Goal: Task Accomplishment & Management: Manage account settings

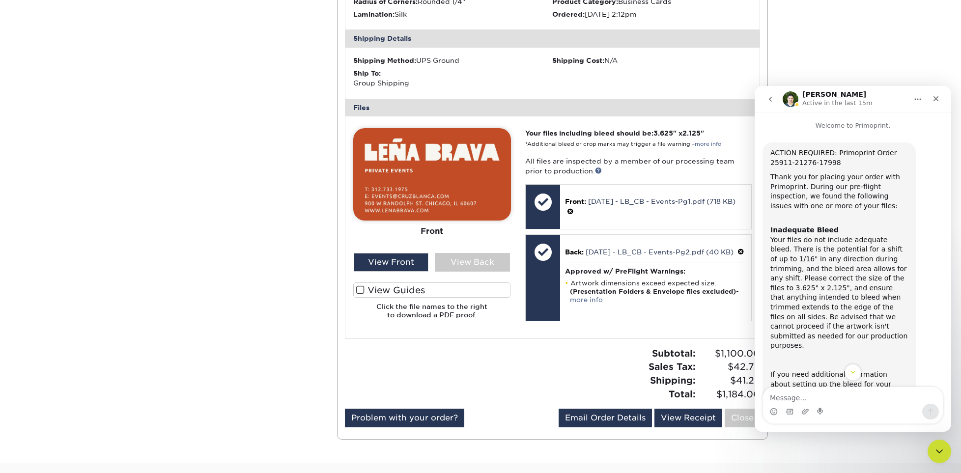
scroll to position [349, 0]
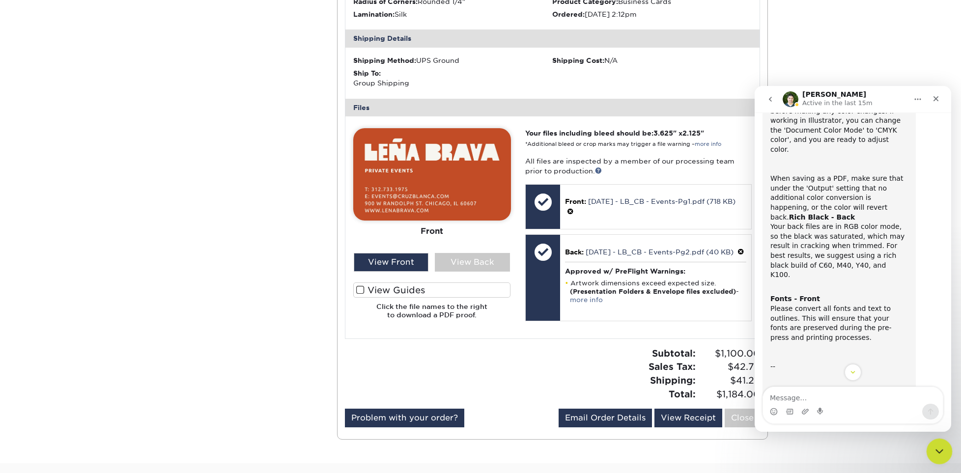
click at [939, 447] on icon "Close Intercom Messenger" at bounding box center [938, 450] width 12 height 12
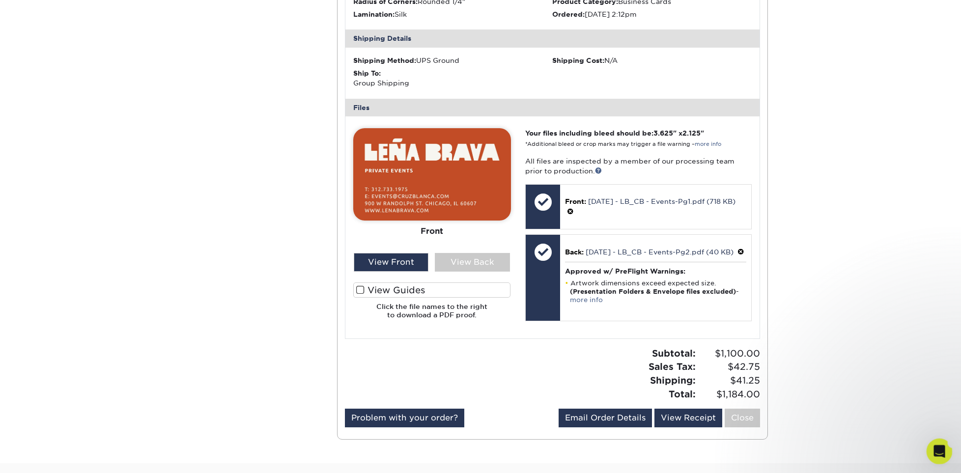
scroll to position [447, 0]
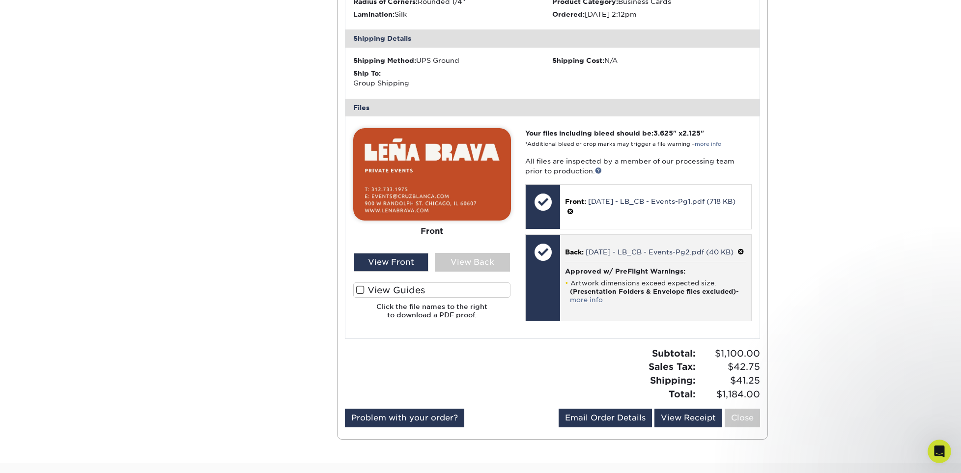
click at [737, 256] on span at bounding box center [740, 252] width 7 height 8
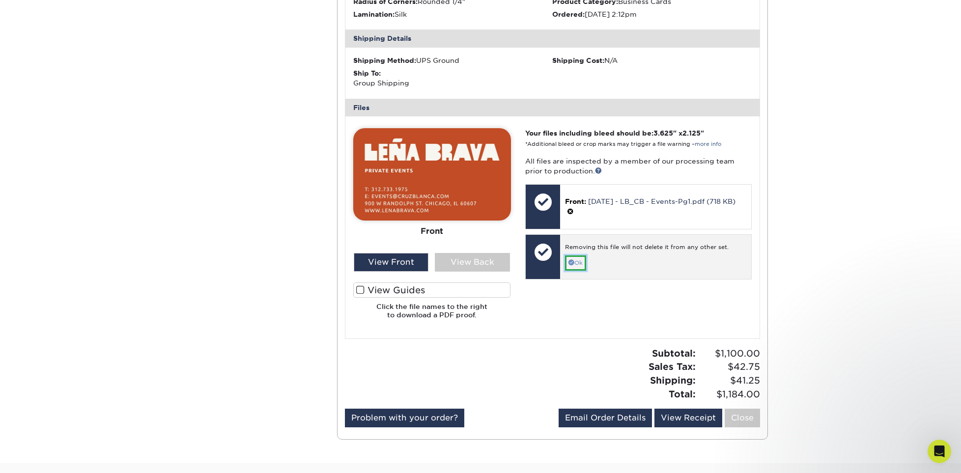
click at [579, 263] on link "Ok" at bounding box center [575, 262] width 21 height 15
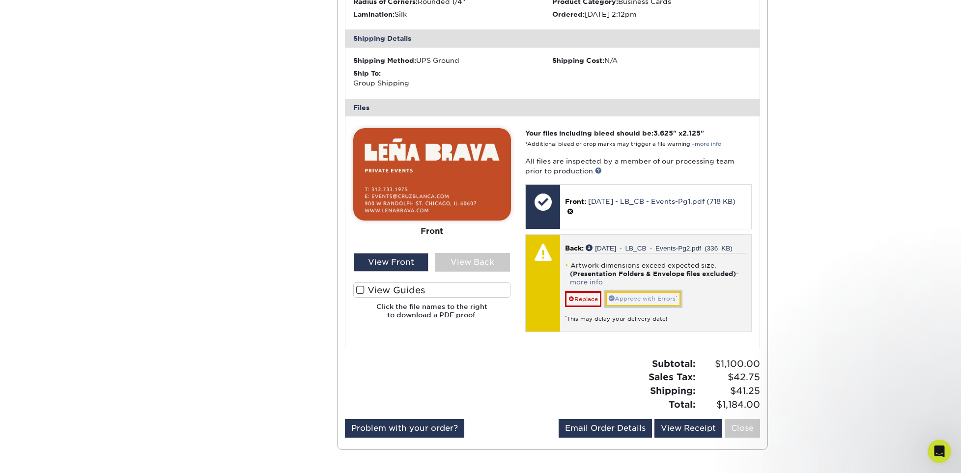
click at [651, 300] on link "Approve with Errors *" at bounding box center [643, 298] width 76 height 15
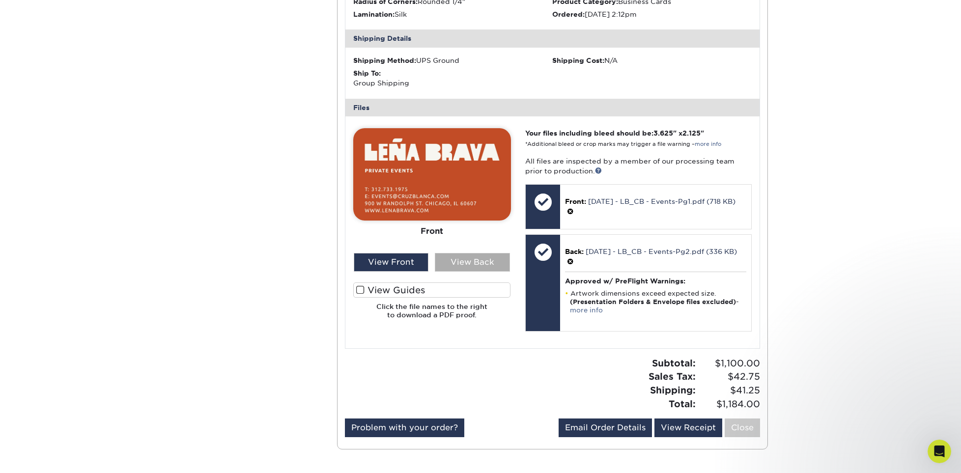
click at [485, 259] on div "View Back" at bounding box center [472, 262] width 75 height 19
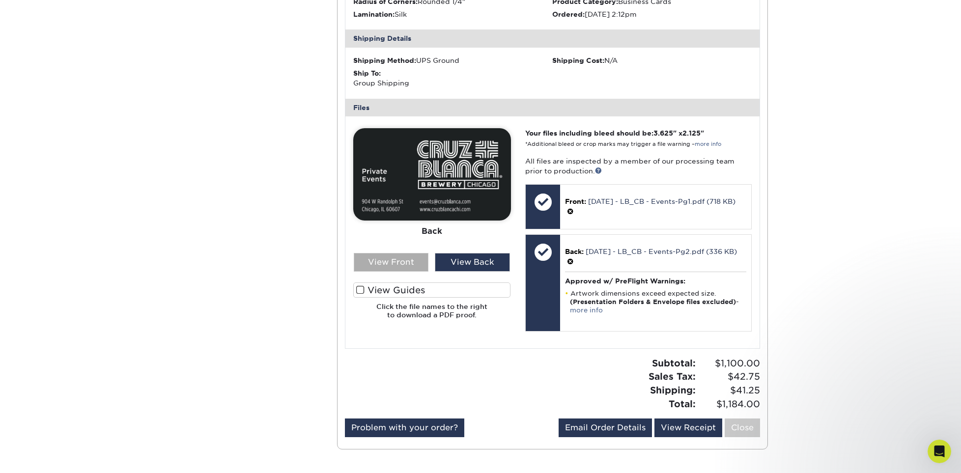
click at [387, 259] on div "View Front" at bounding box center [391, 262] width 75 height 19
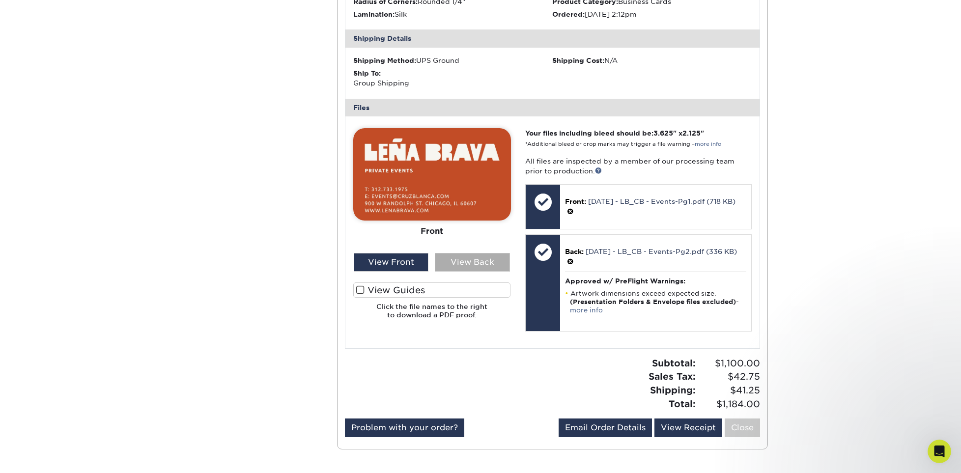
click at [475, 259] on div "View Back" at bounding box center [472, 262] width 75 height 19
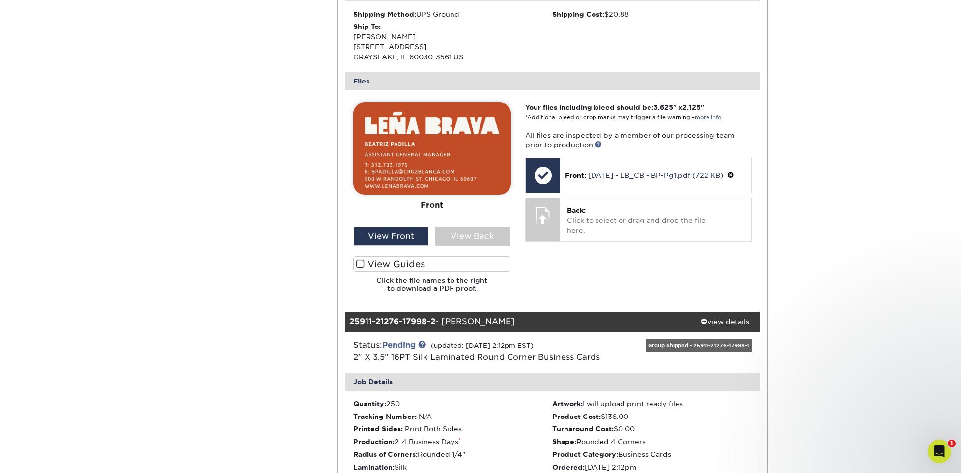
scroll to position [344, 0]
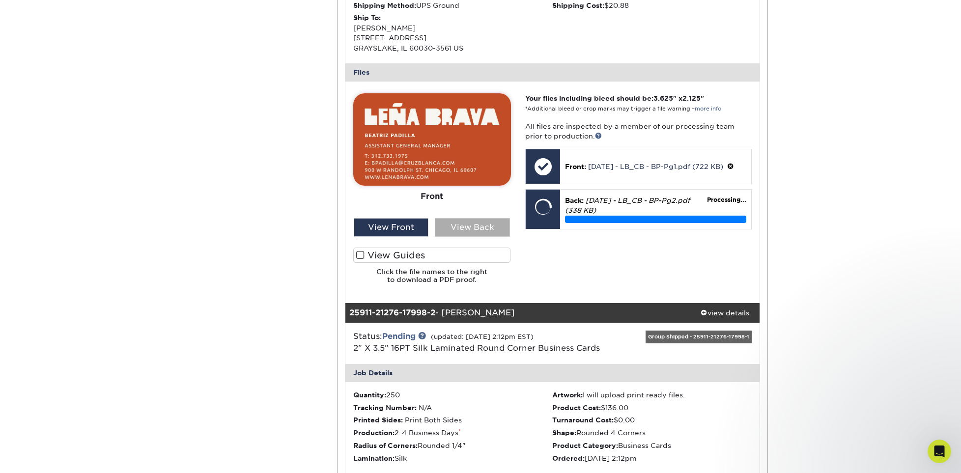
click at [471, 233] on div "View Back" at bounding box center [472, 227] width 75 height 19
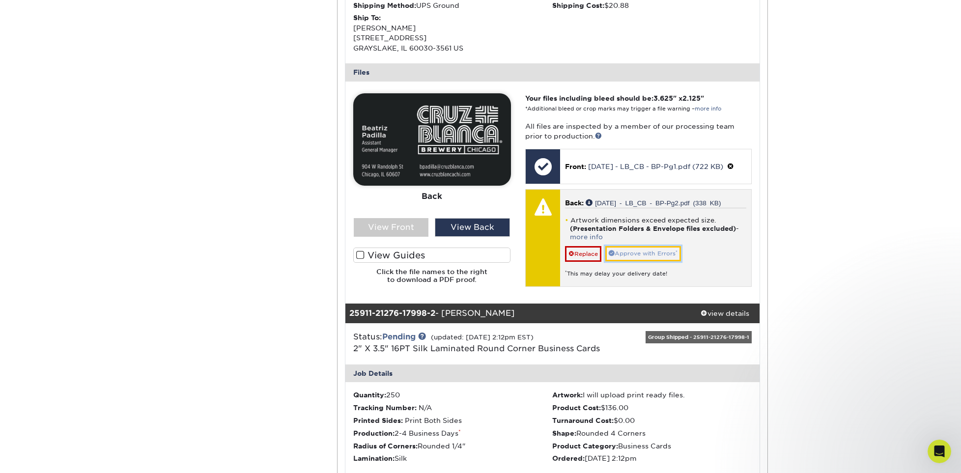
click at [658, 251] on link "Approve with Errors *" at bounding box center [643, 253] width 76 height 15
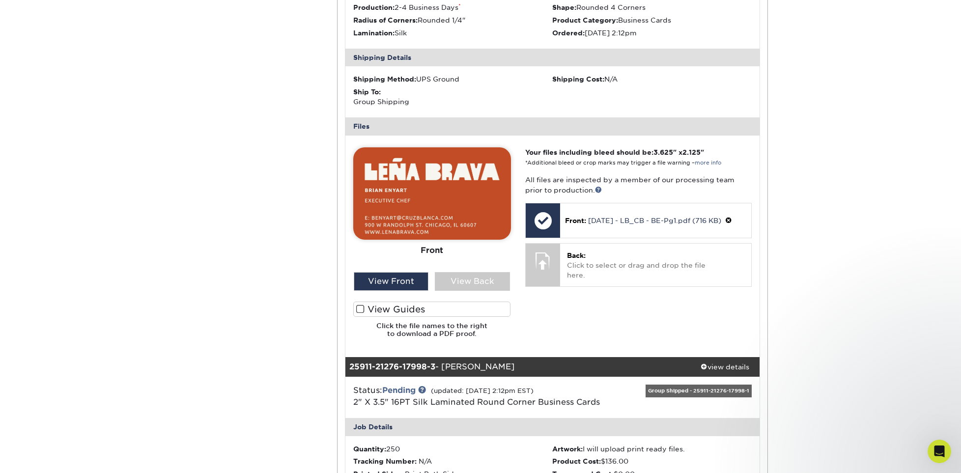
scroll to position [786, 0]
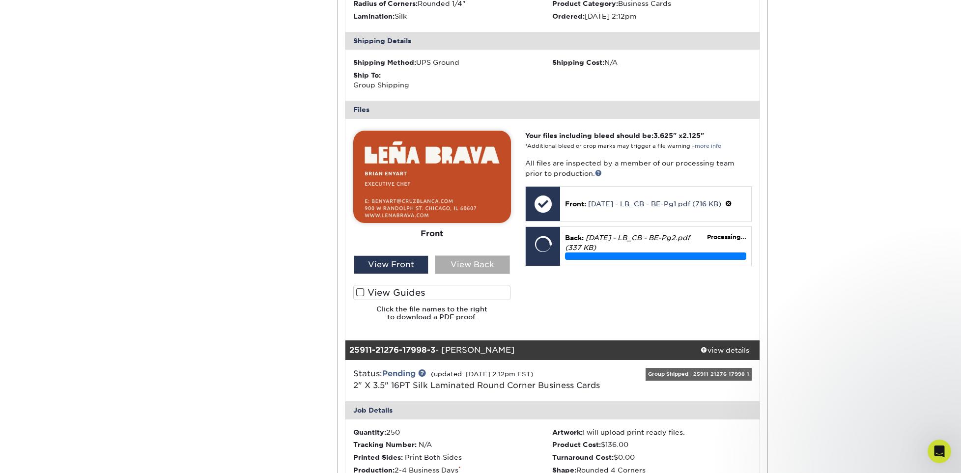
click at [450, 268] on div "View Back" at bounding box center [472, 264] width 75 height 19
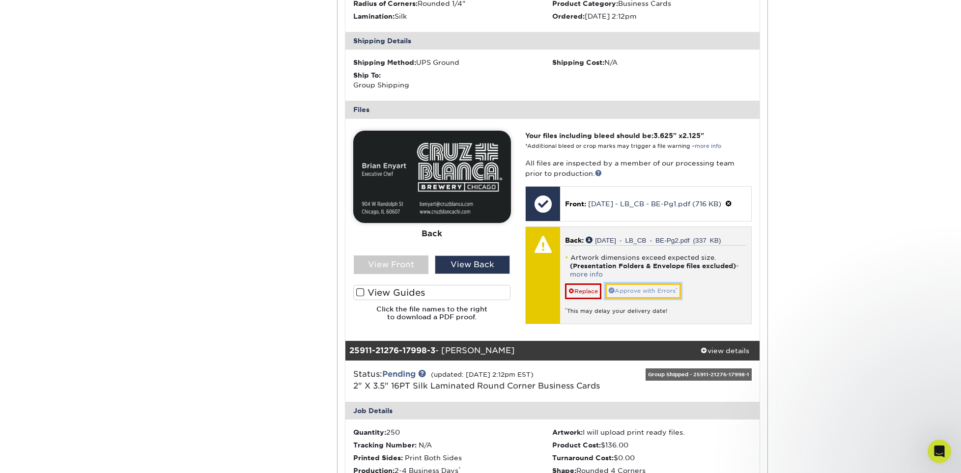
click at [647, 291] on link "Approve with Errors *" at bounding box center [643, 290] width 76 height 15
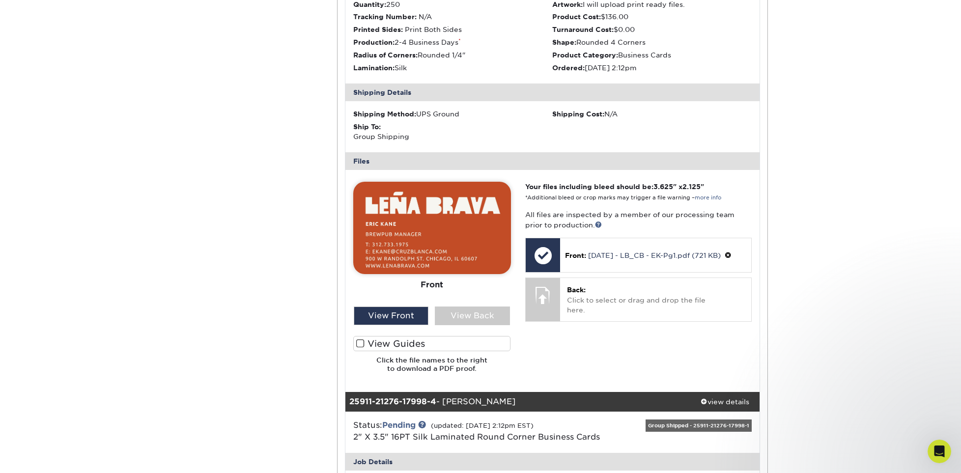
scroll to position [1228, 0]
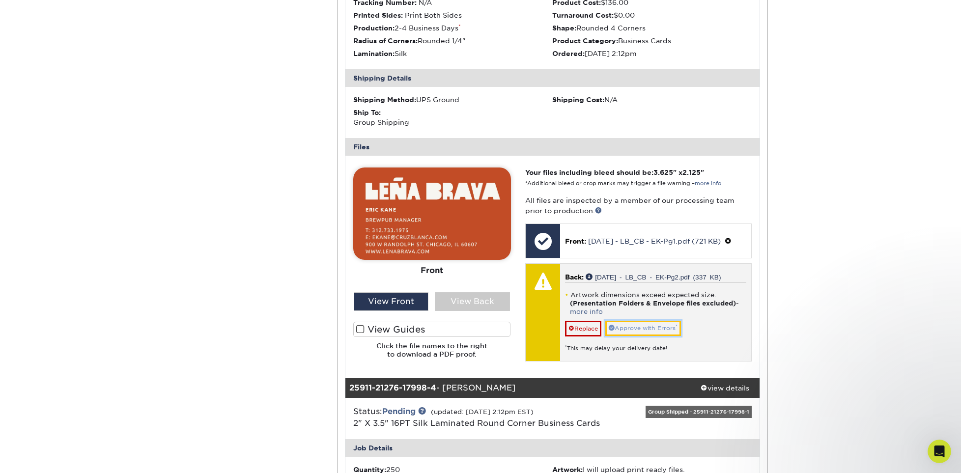
click at [656, 326] on link "Approve with Errors *" at bounding box center [643, 328] width 76 height 15
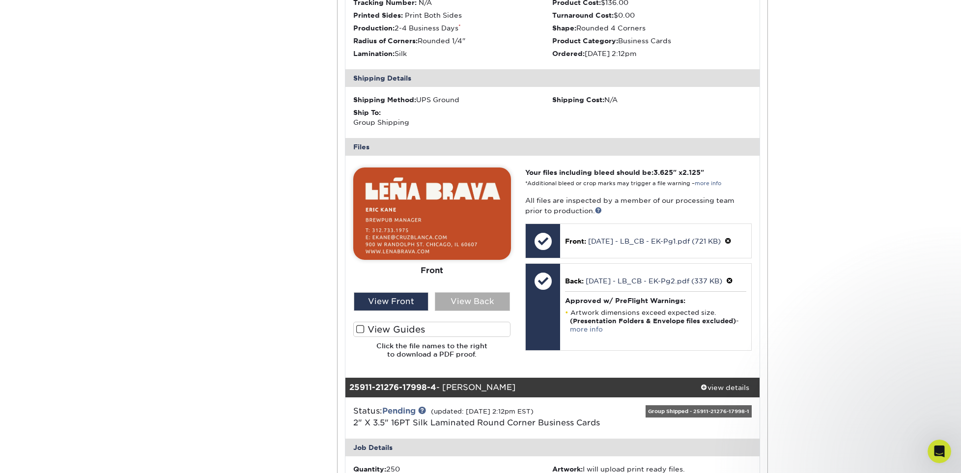
click at [492, 300] on div "View Back" at bounding box center [472, 301] width 75 height 19
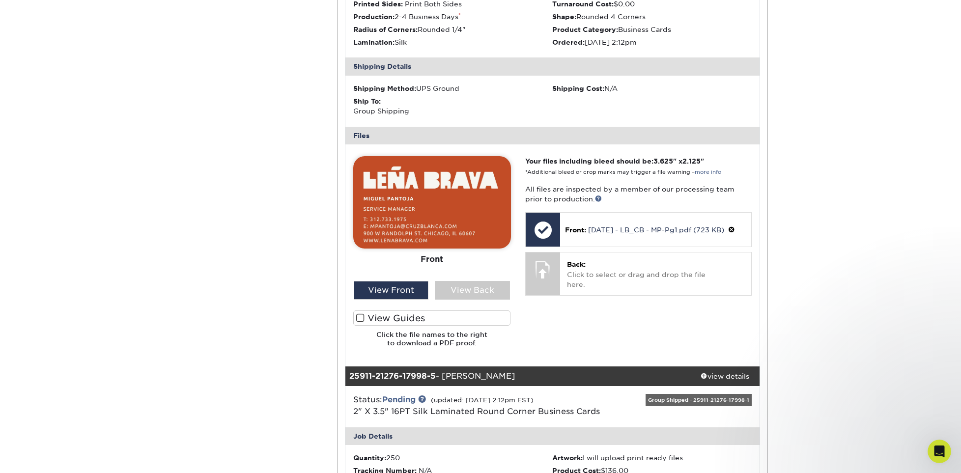
scroll to position [1719, 0]
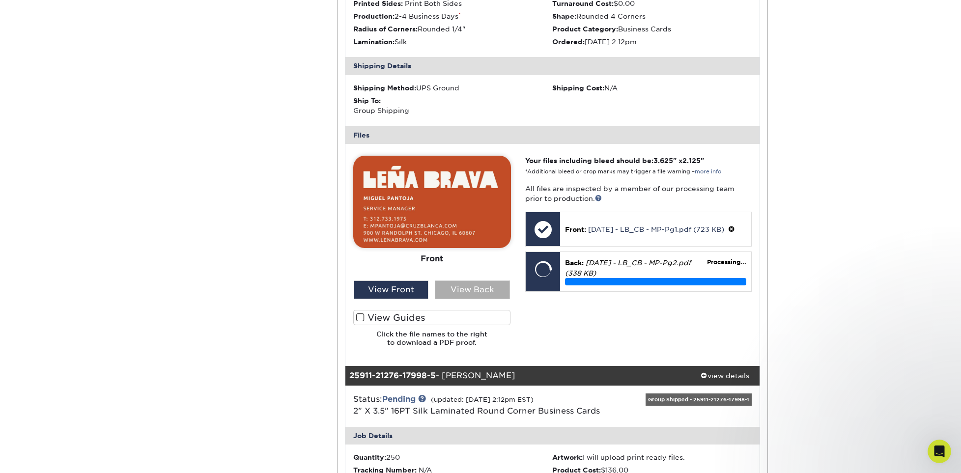
click at [457, 286] on div "View Back" at bounding box center [472, 289] width 75 height 19
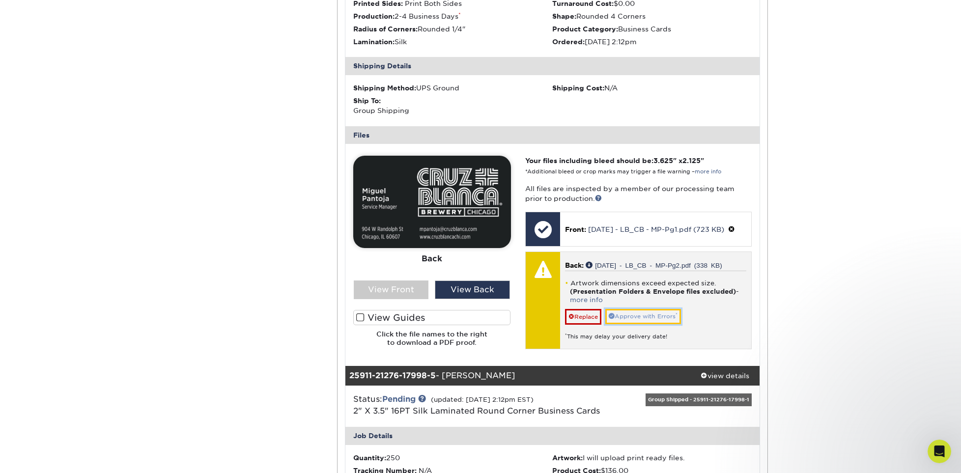
click at [638, 324] on link "Approve with Errors *" at bounding box center [643, 316] width 76 height 15
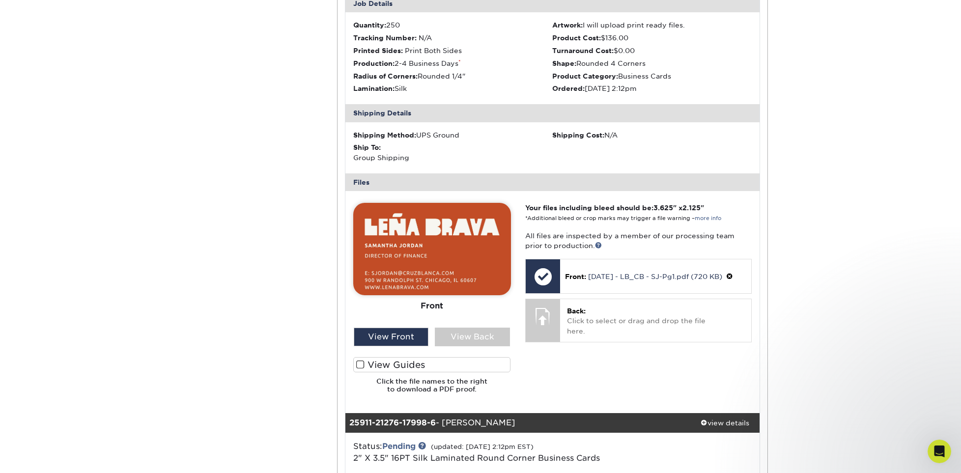
scroll to position [2210, 0]
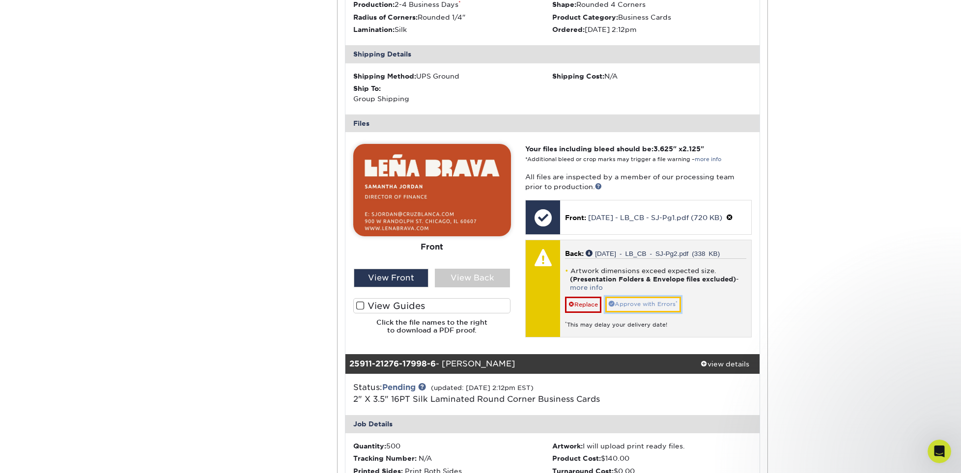
click at [650, 312] on link "Approve with Errors *" at bounding box center [643, 304] width 76 height 15
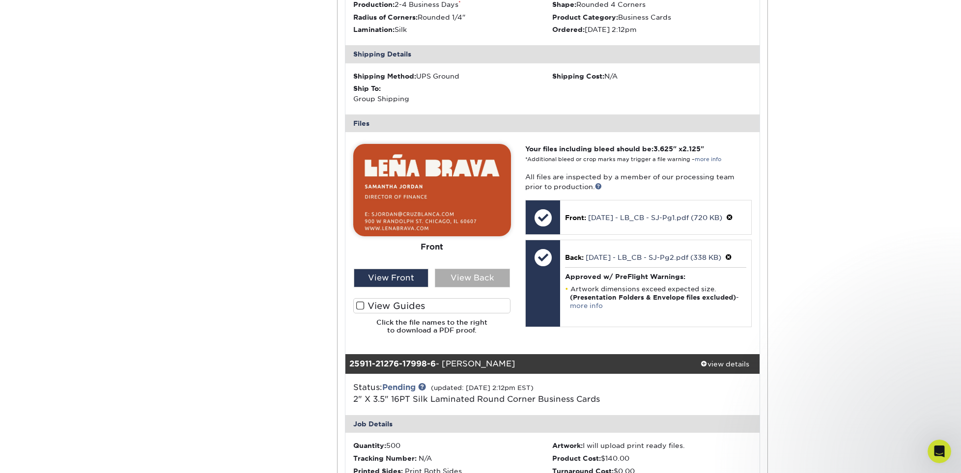
click at [492, 287] on div "View Back" at bounding box center [472, 278] width 75 height 19
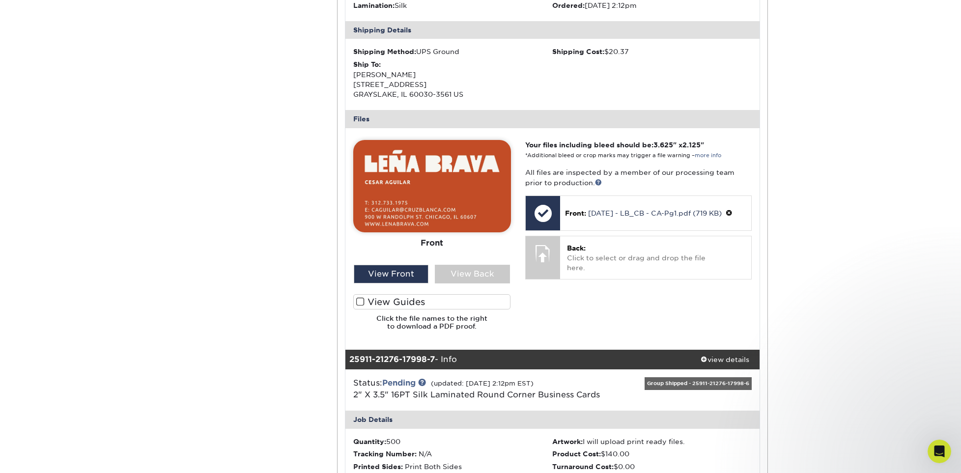
scroll to position [2750, 0]
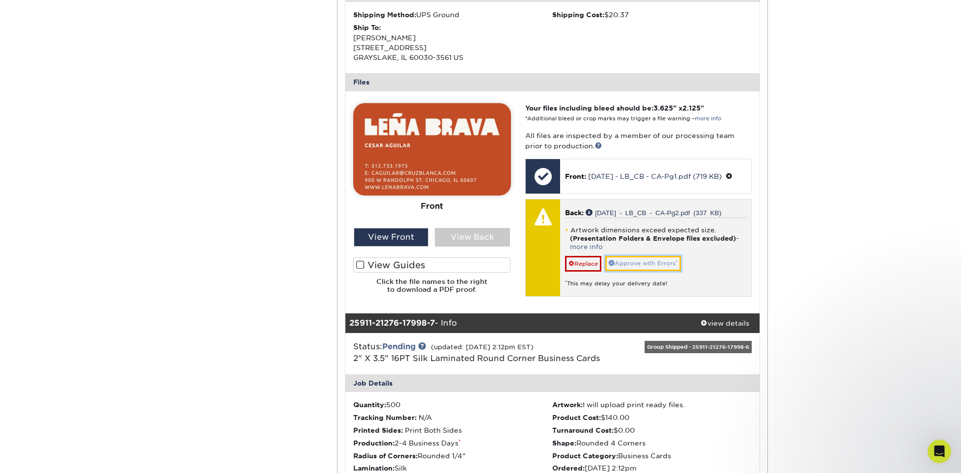
click at [641, 270] on link "Approve with Errors *" at bounding box center [643, 263] width 76 height 15
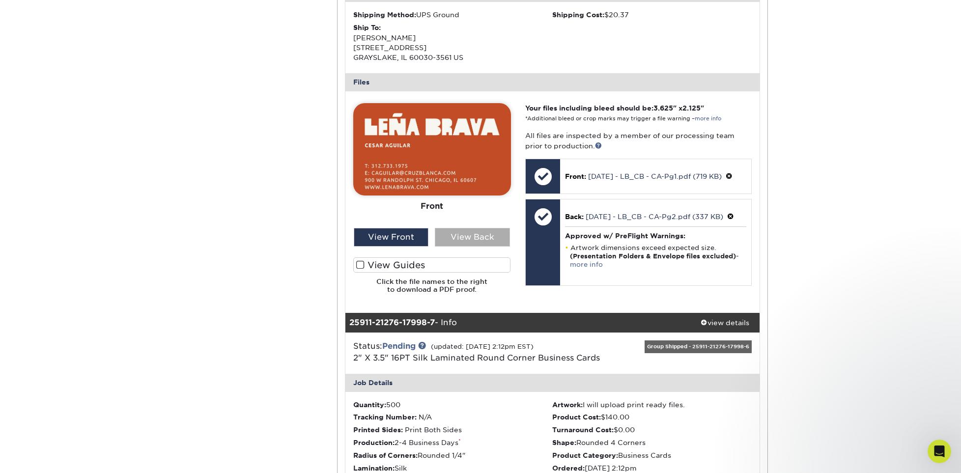
click at [475, 244] on div "View Back" at bounding box center [472, 237] width 75 height 19
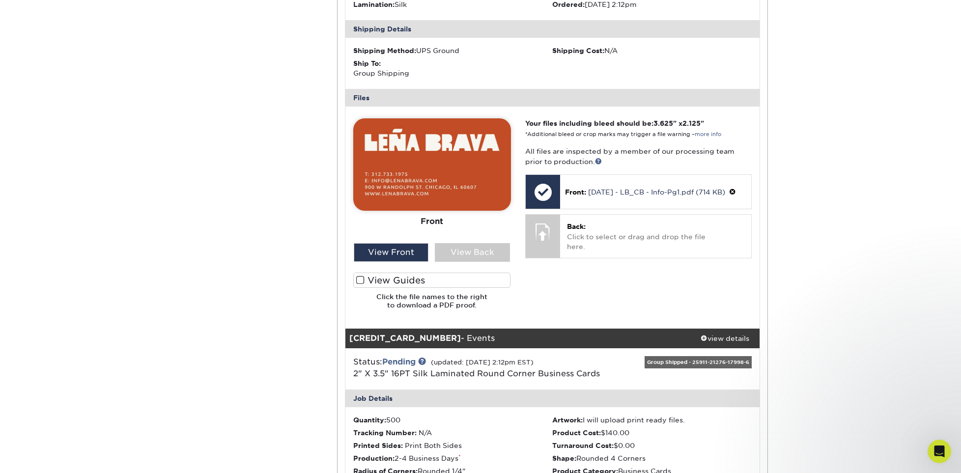
scroll to position [3241, 0]
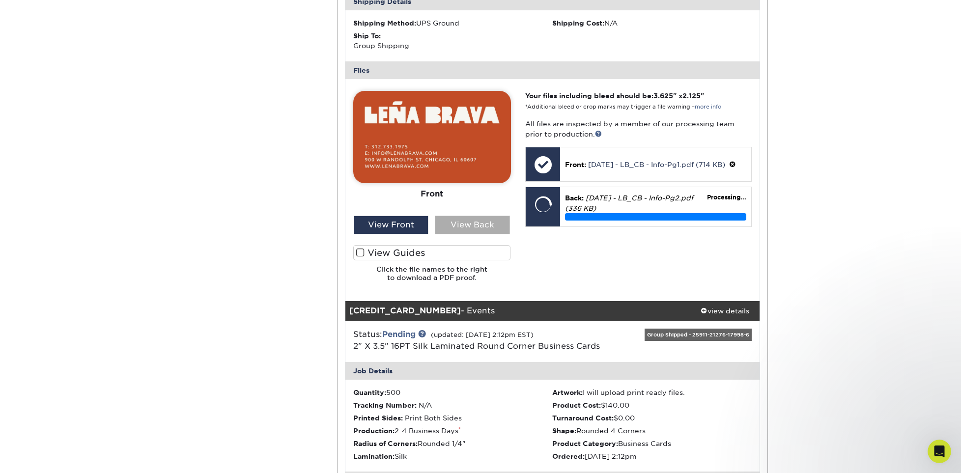
click at [475, 234] on div "View Back" at bounding box center [472, 225] width 75 height 19
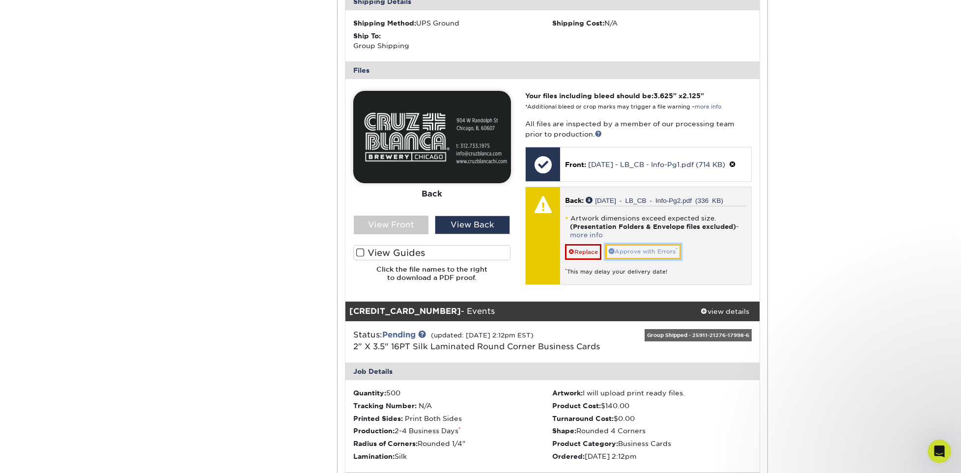
click at [647, 259] on link "Approve with Errors *" at bounding box center [643, 251] width 76 height 15
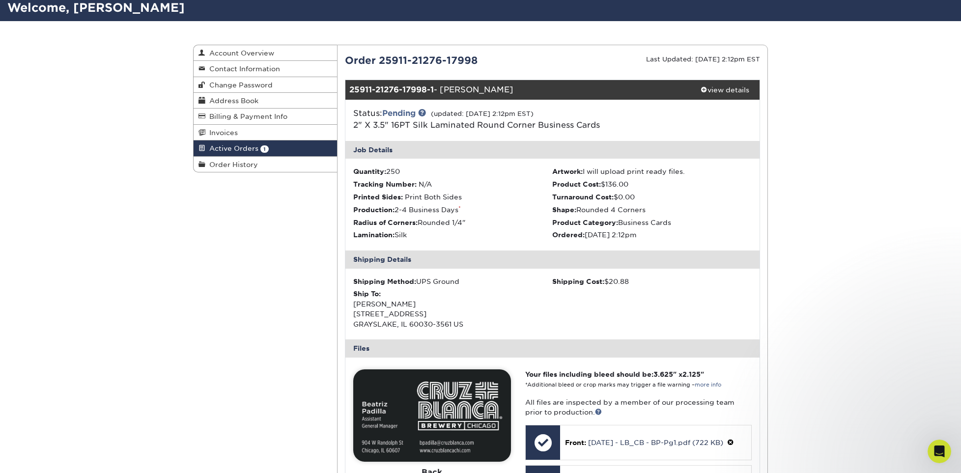
scroll to position [0, 0]
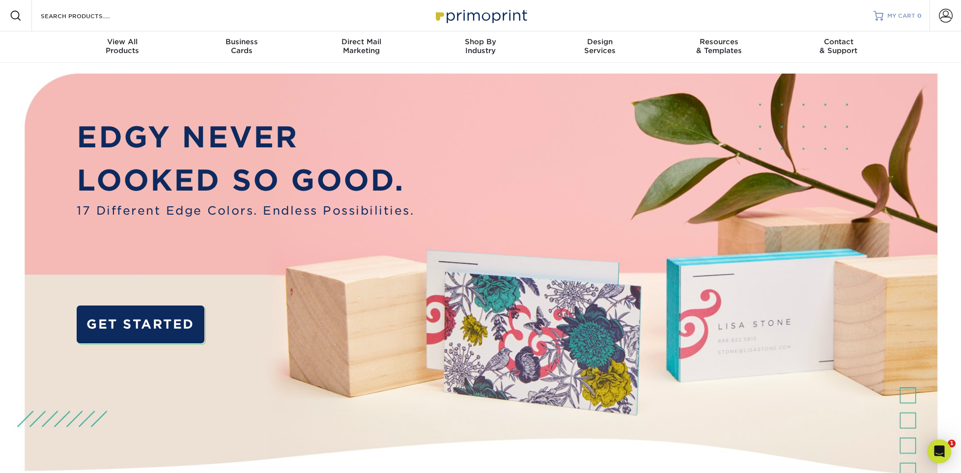
click at [886, 15] on link "MY CART 0" at bounding box center [897, 15] width 48 height 31
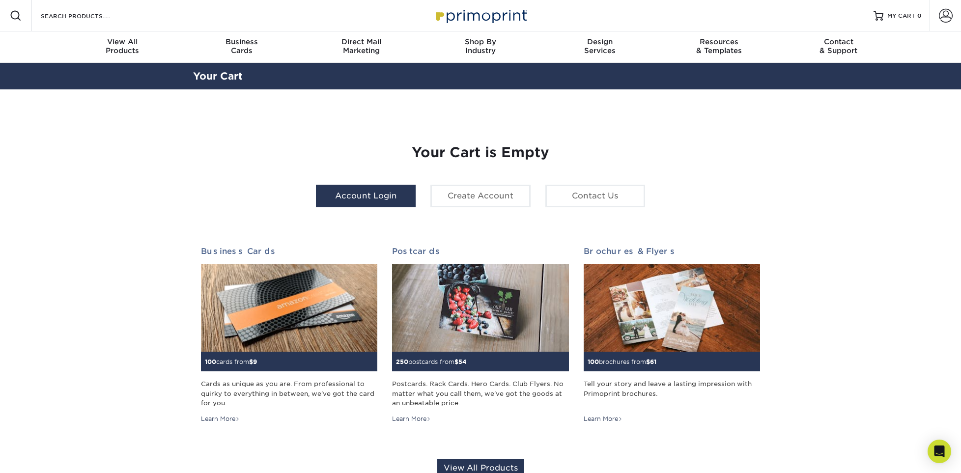
click at [390, 195] on link "Account Login" at bounding box center [366, 196] width 100 height 23
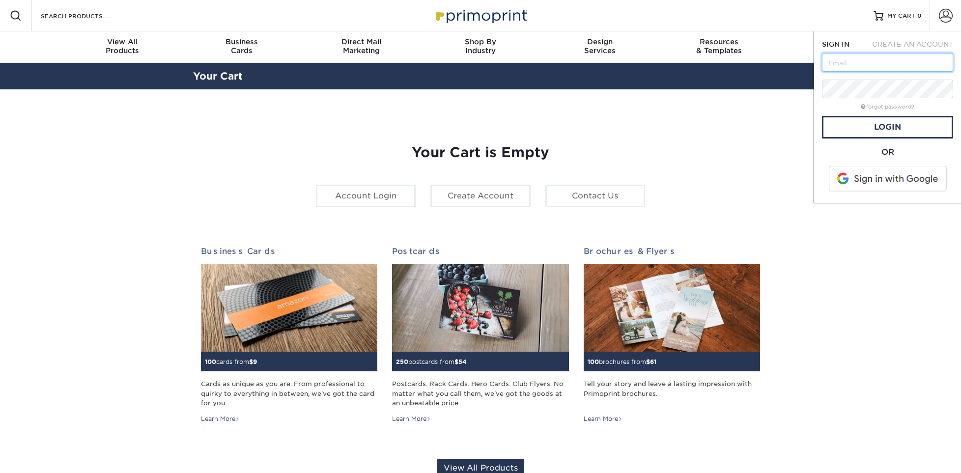
click at [860, 62] on input "text" at bounding box center [887, 62] width 131 height 19
type input "sjordan@cruzblanca.com"
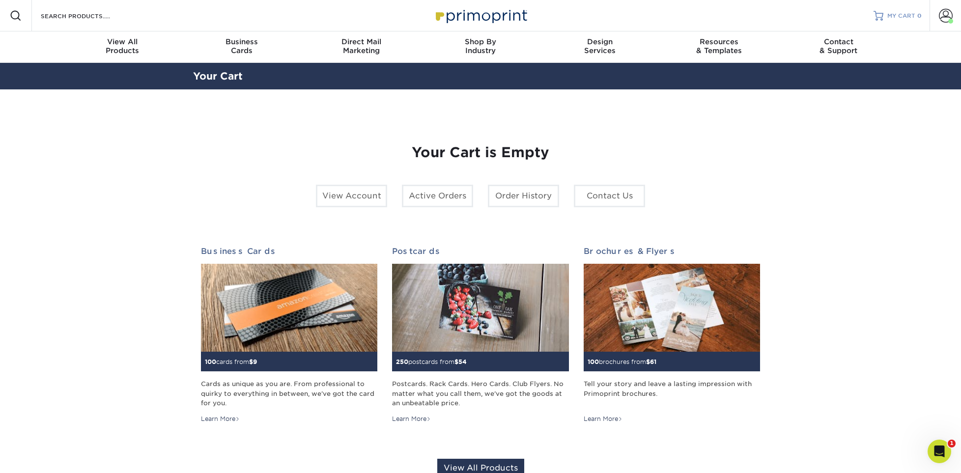
click at [898, 16] on span "MY CART" at bounding box center [901, 16] width 28 height 8
click at [944, 16] on span at bounding box center [945, 16] width 14 height 14
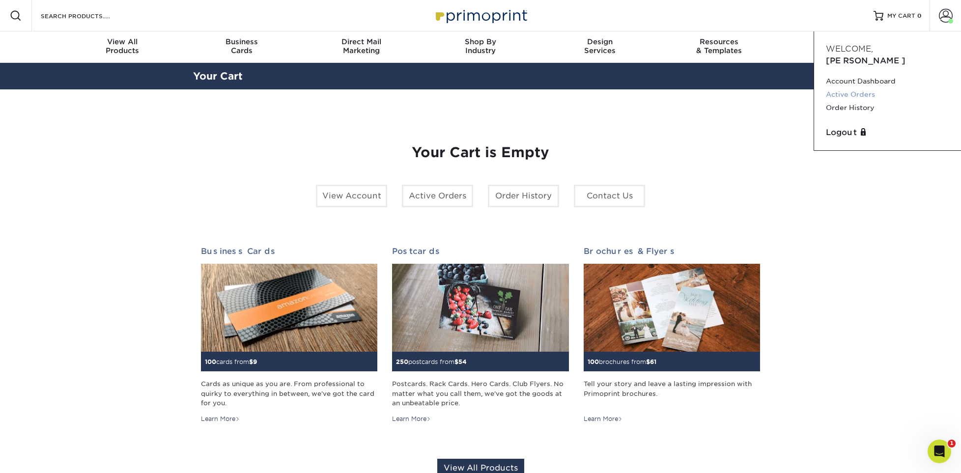
click at [862, 88] on link "Active Orders" at bounding box center [887, 94] width 123 height 13
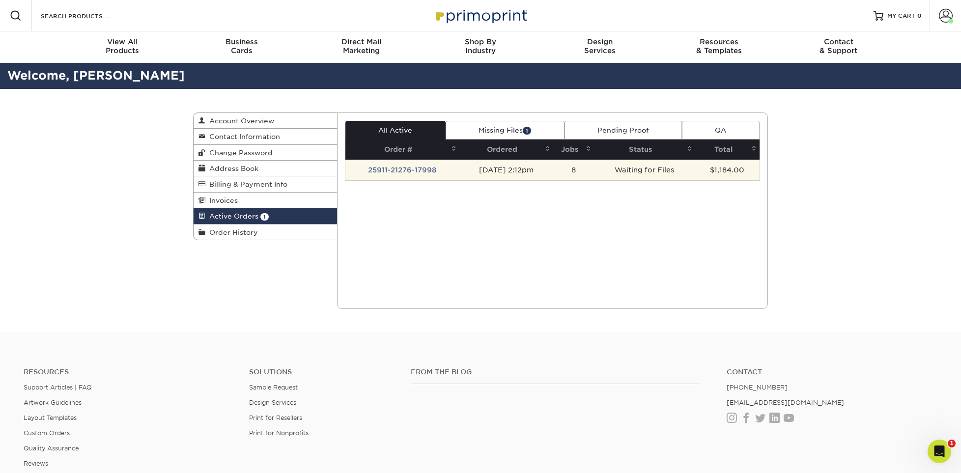
click at [395, 169] on td "25911-21276-17998" at bounding box center [402, 170] width 114 height 21
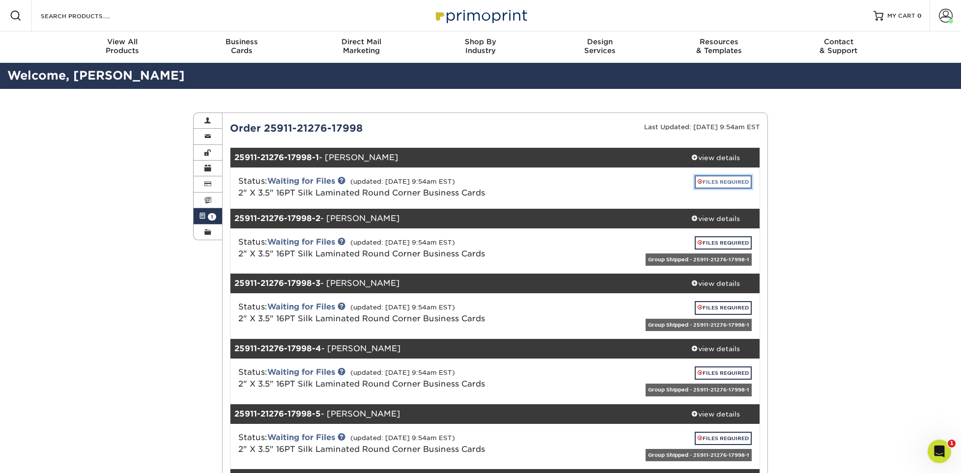
click at [723, 181] on link "FILES REQUIRED" at bounding box center [722, 181] width 57 height 13
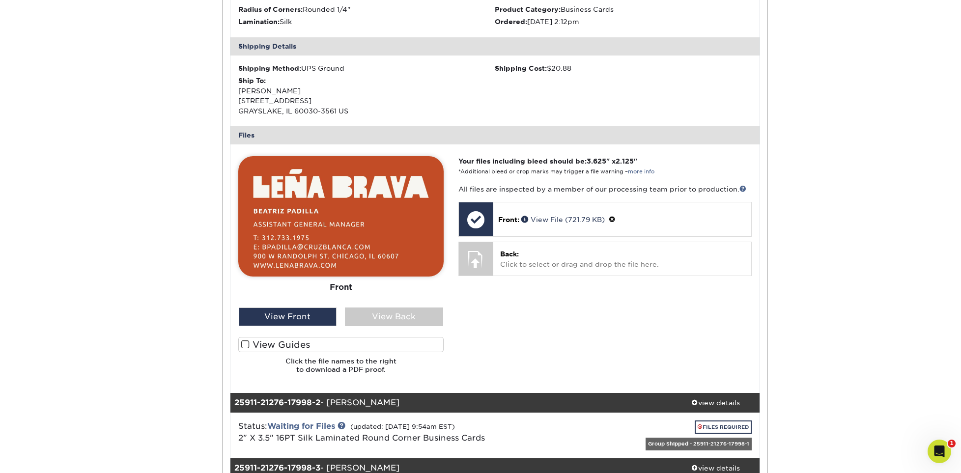
scroll to position [295, 0]
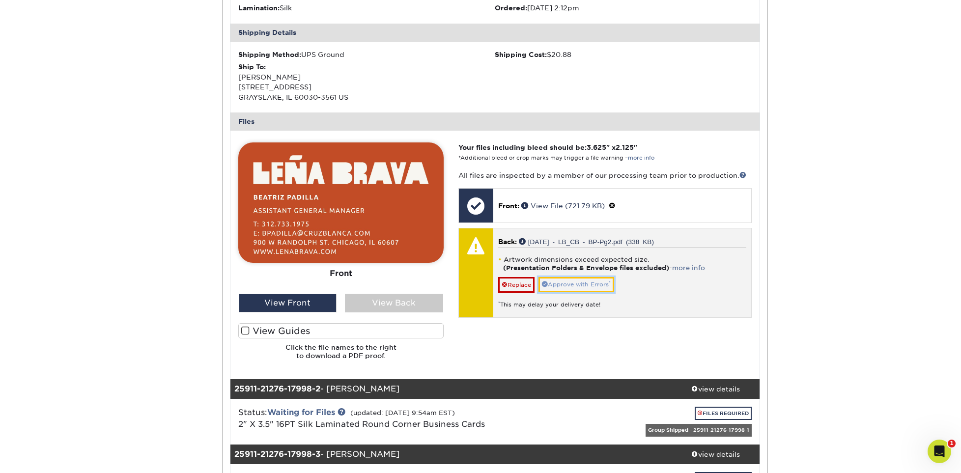
click at [602, 277] on link "Approve with Errors *" at bounding box center [576, 284] width 76 height 15
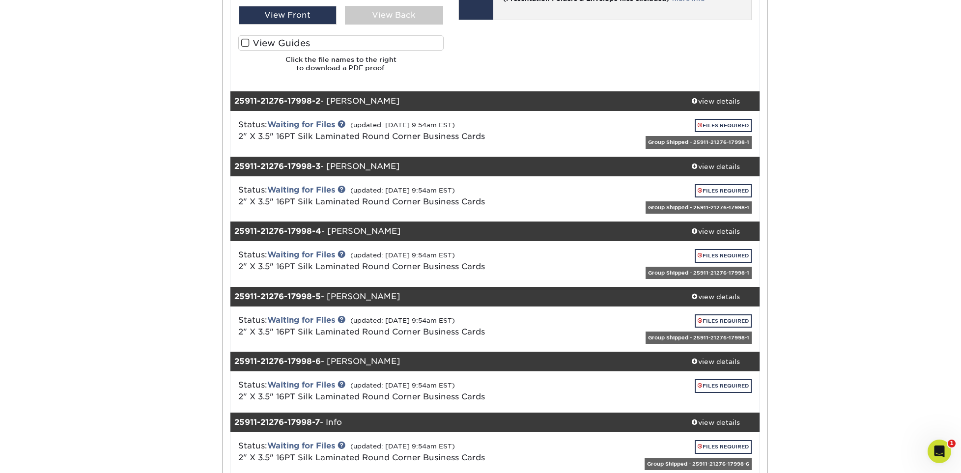
scroll to position [589, 0]
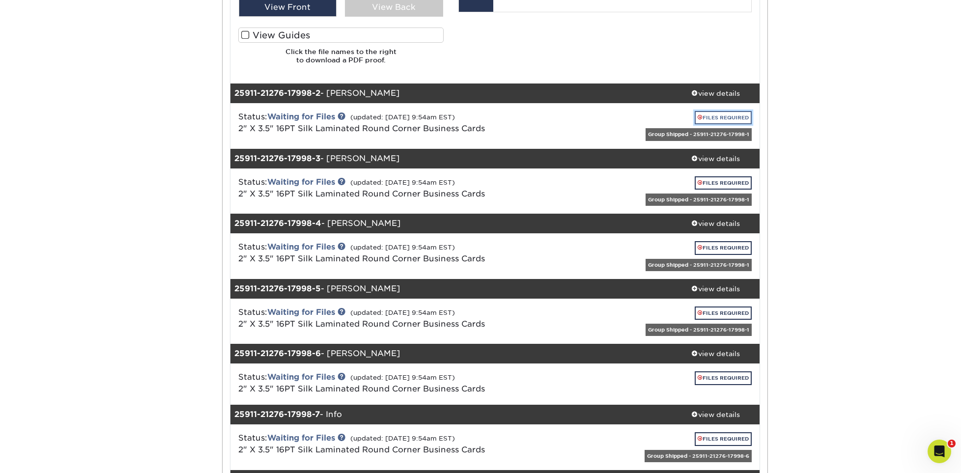
click at [709, 119] on link "FILES REQUIRED" at bounding box center [722, 117] width 57 height 13
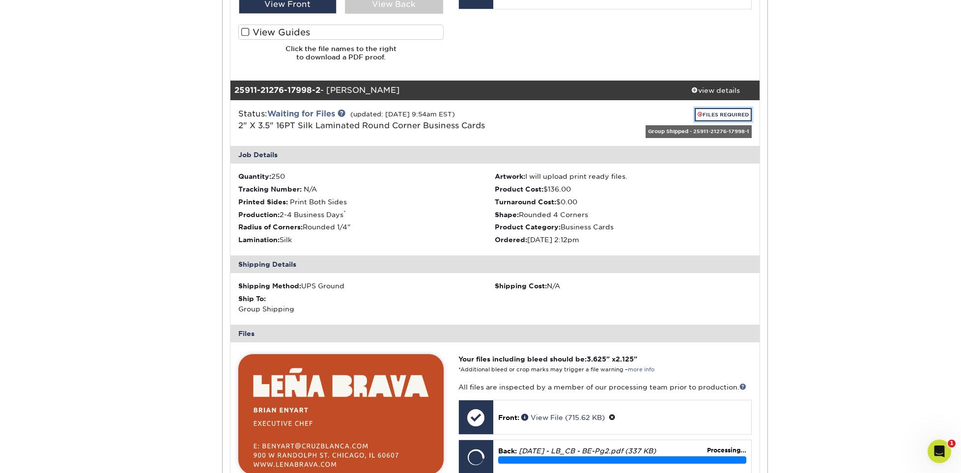
scroll to position [786, 0]
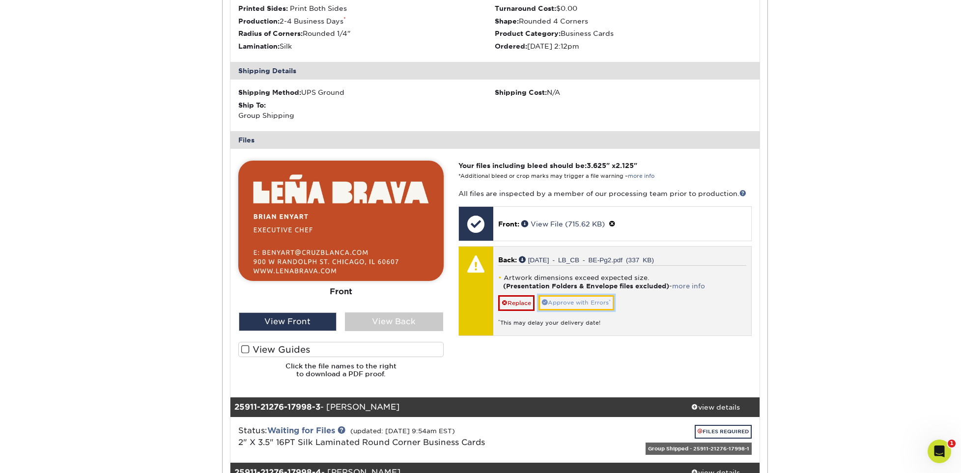
click at [587, 301] on link "Approve with Errors *" at bounding box center [576, 302] width 76 height 15
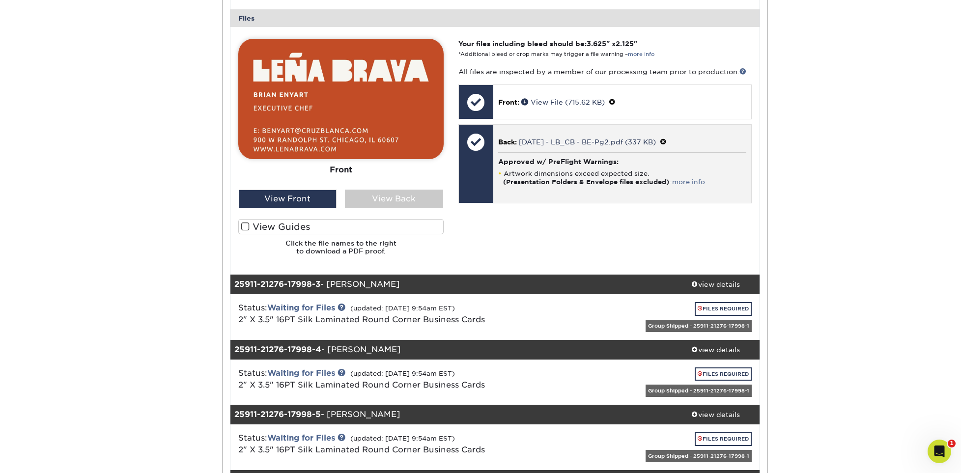
scroll to position [1080, 0]
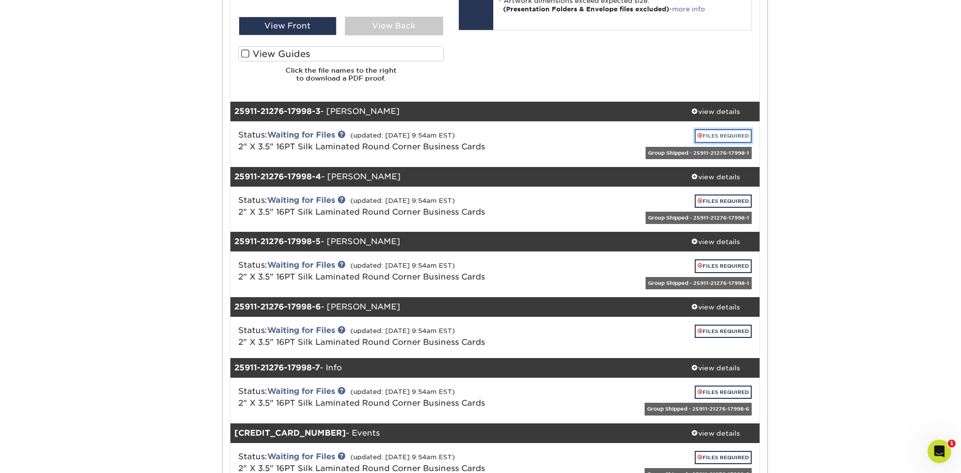
click at [708, 134] on link "FILES REQUIRED" at bounding box center [722, 135] width 57 height 13
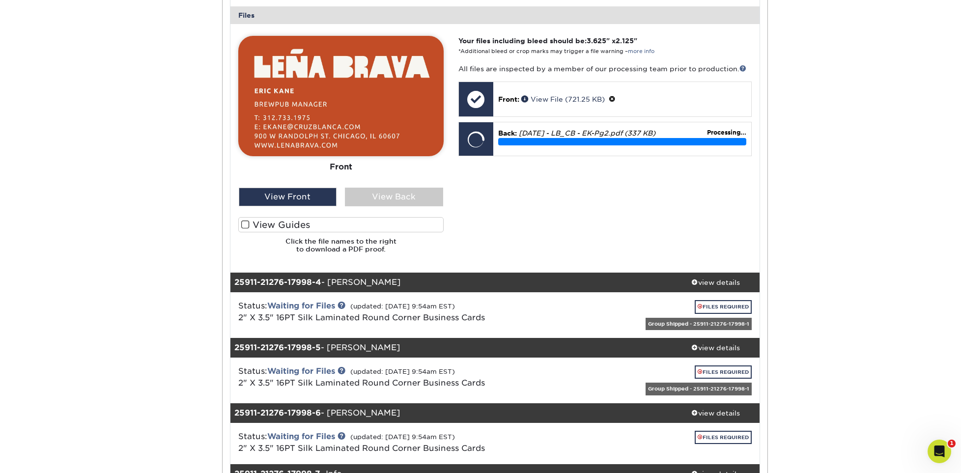
scroll to position [1473, 0]
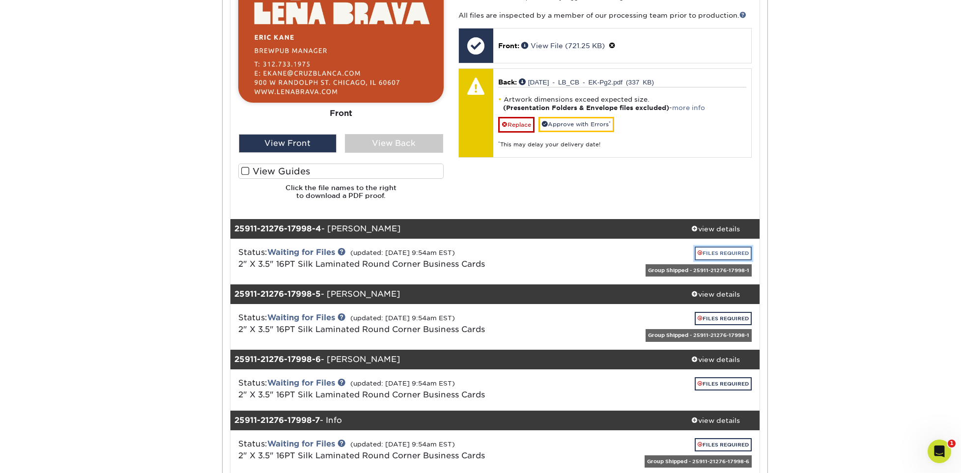
click at [736, 255] on link "FILES REQUIRED" at bounding box center [722, 253] width 57 height 13
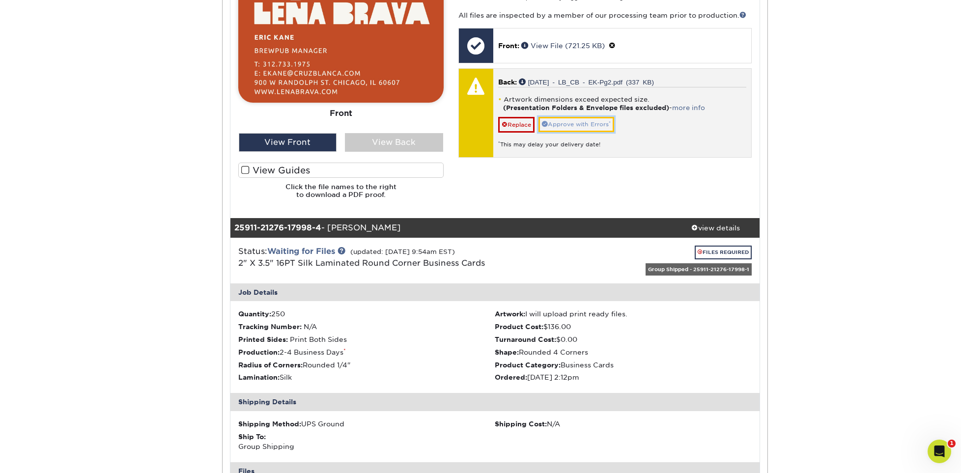
click at [578, 122] on link "Approve with Errors *" at bounding box center [576, 124] width 76 height 15
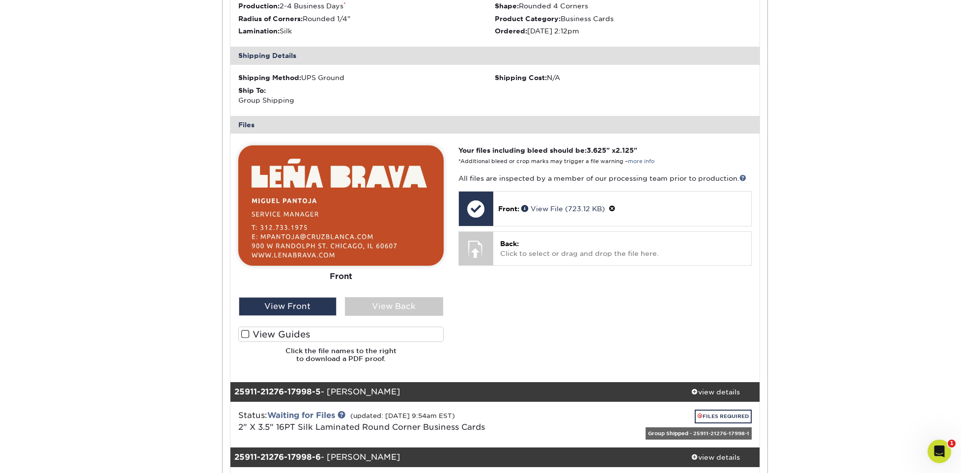
scroll to position [1866, 0]
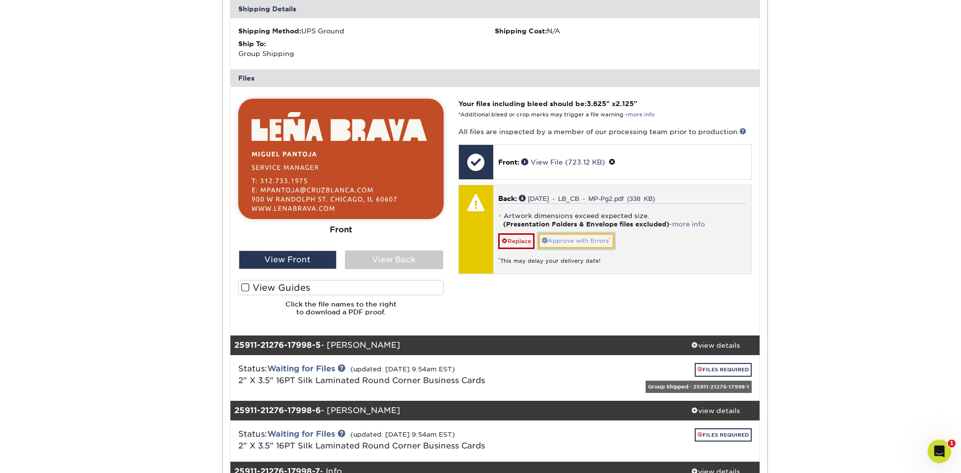
click at [598, 239] on link "Approve with Errors *" at bounding box center [576, 240] width 76 height 15
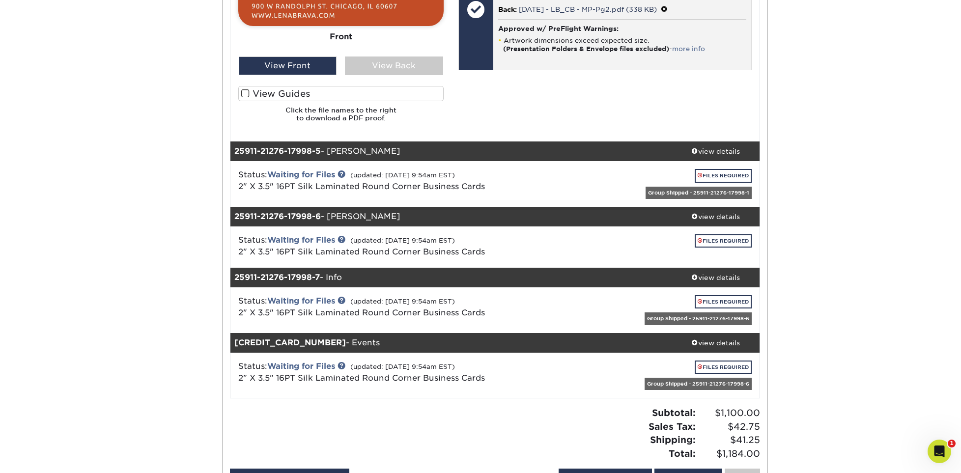
scroll to position [2112, 0]
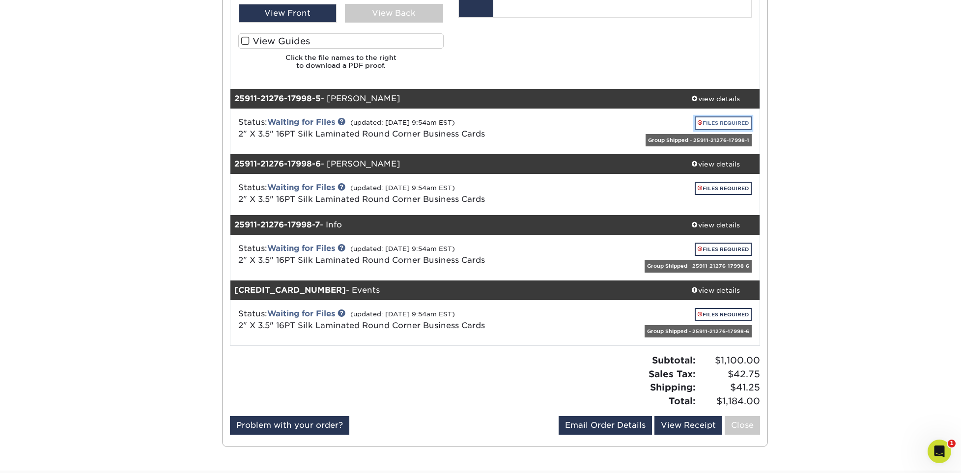
click at [717, 124] on link "FILES REQUIRED" at bounding box center [722, 122] width 57 height 13
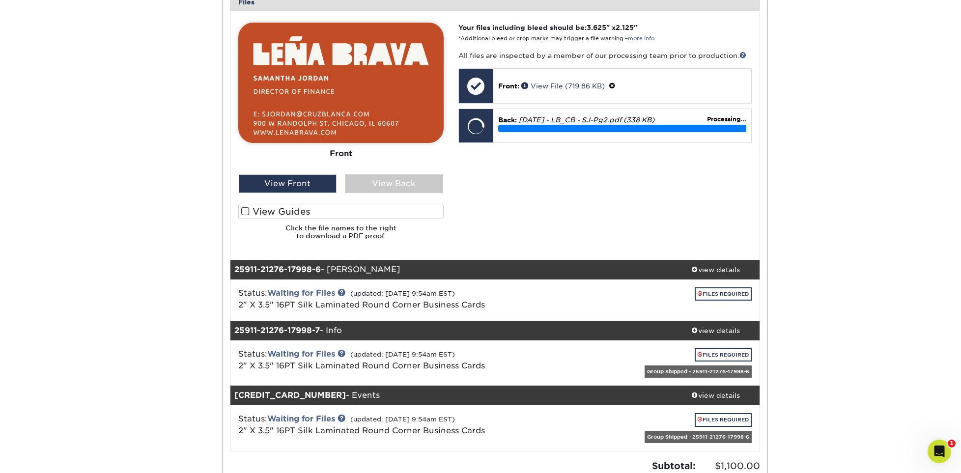
scroll to position [2455, 0]
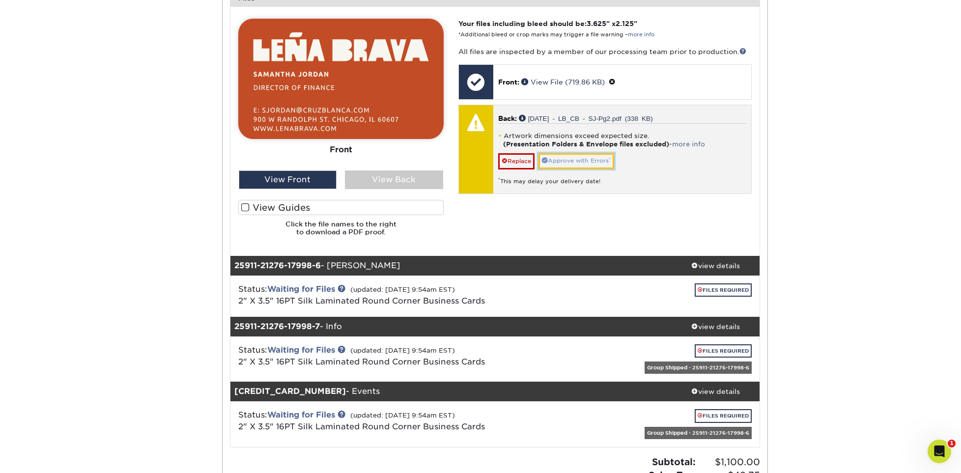
click at [572, 163] on link "Approve with Errors *" at bounding box center [576, 160] width 76 height 15
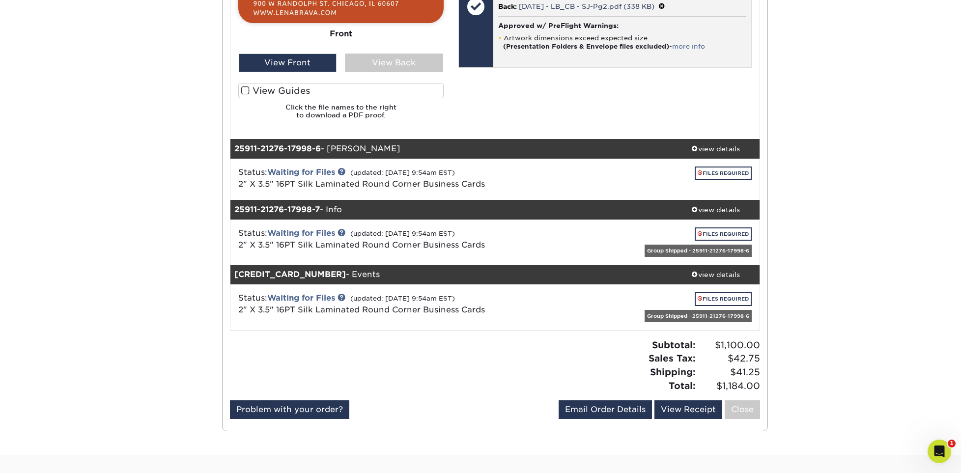
scroll to position [2603, 0]
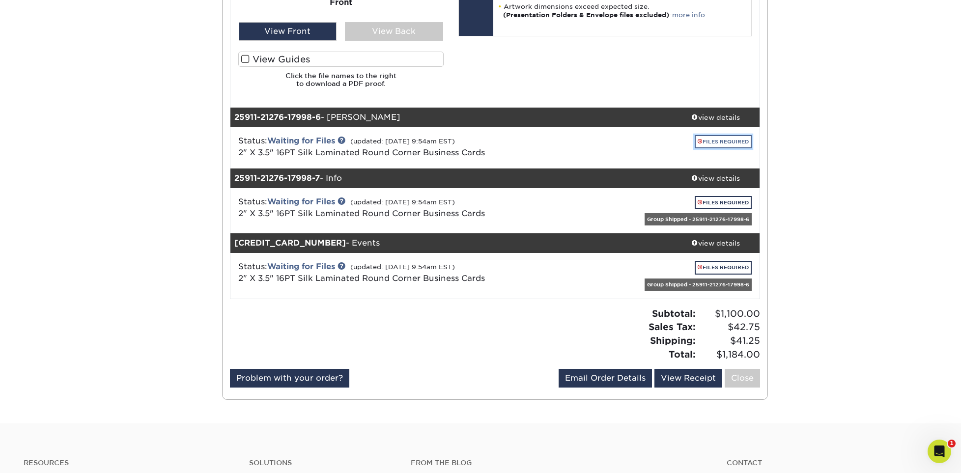
click at [727, 140] on link "FILES REQUIRED" at bounding box center [722, 141] width 57 height 13
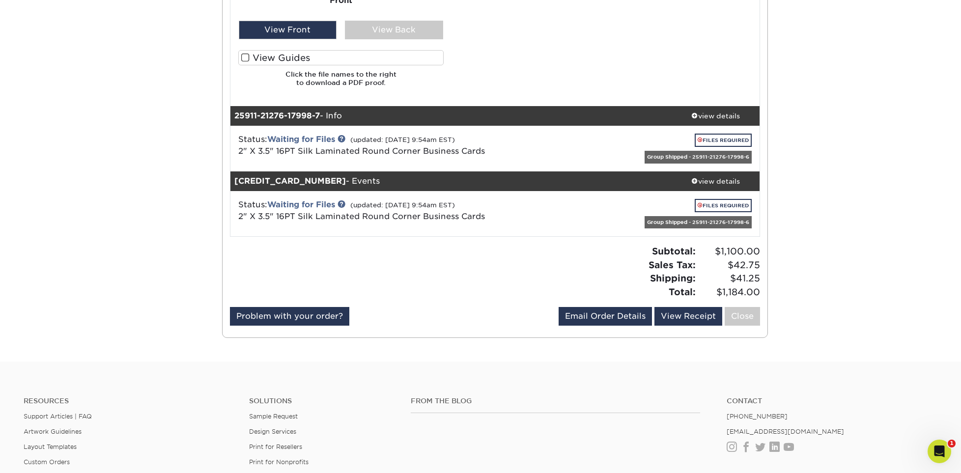
scroll to position [3143, 0]
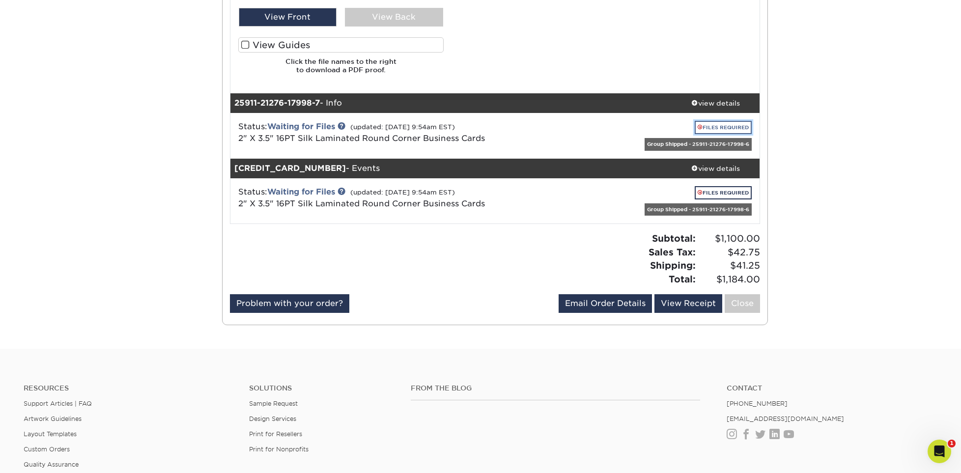
click at [717, 128] on link "FILES REQUIRED" at bounding box center [722, 127] width 57 height 13
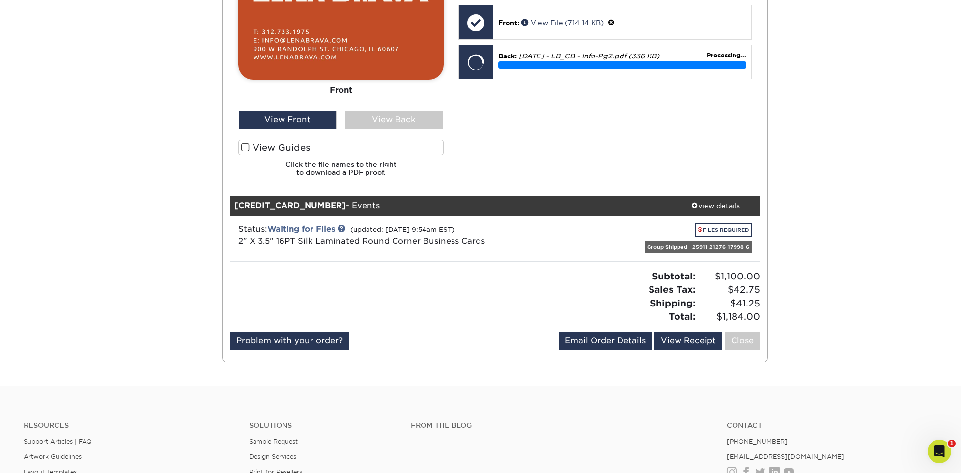
scroll to position [3633, 0]
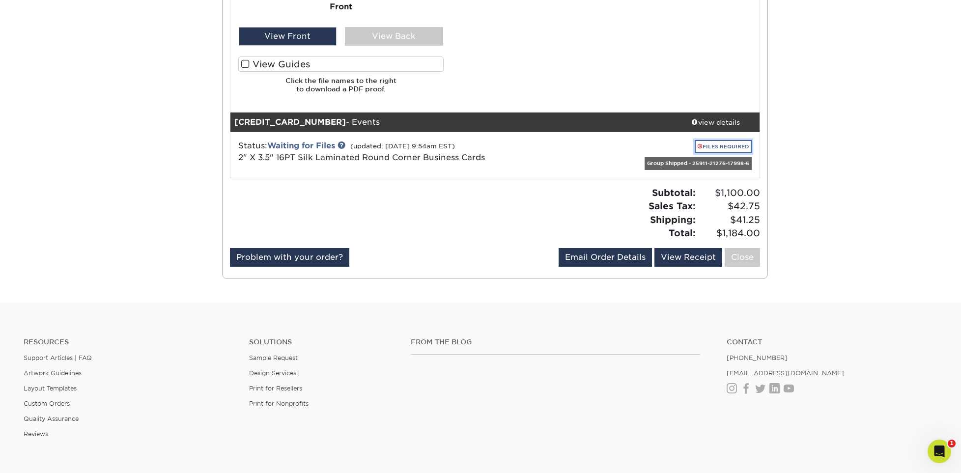
click at [718, 146] on link "FILES REQUIRED" at bounding box center [722, 146] width 57 height 13
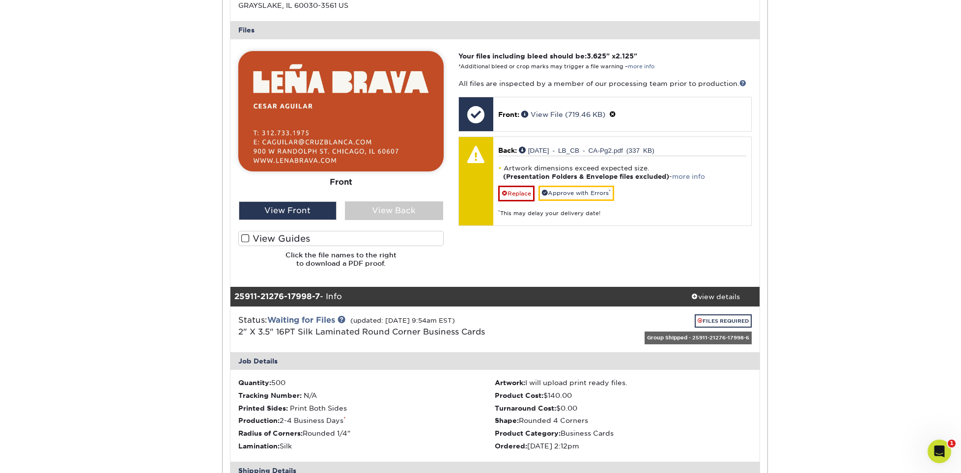
scroll to position [2895, 0]
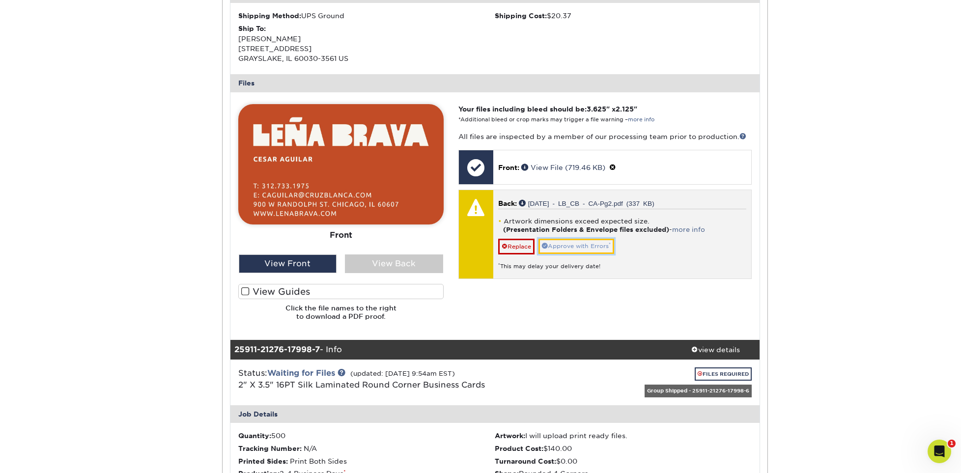
click at [583, 241] on link "Approve with Errors *" at bounding box center [576, 246] width 76 height 15
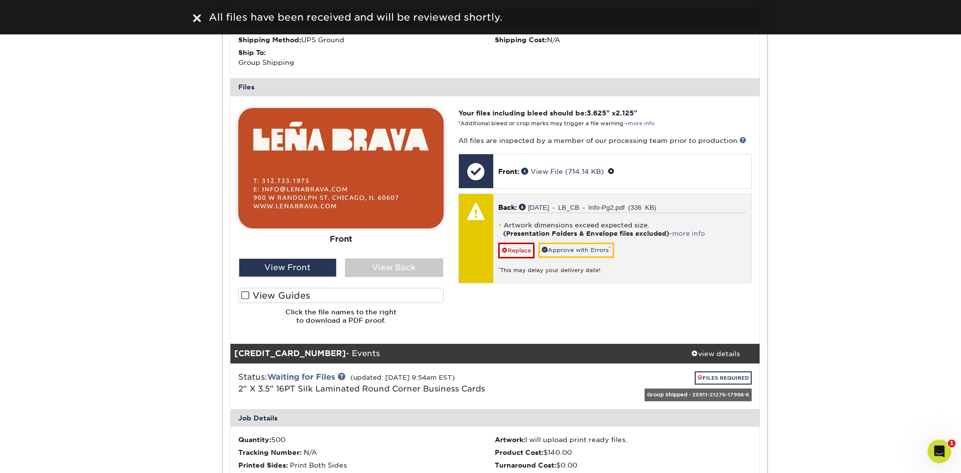
scroll to position [3436, 0]
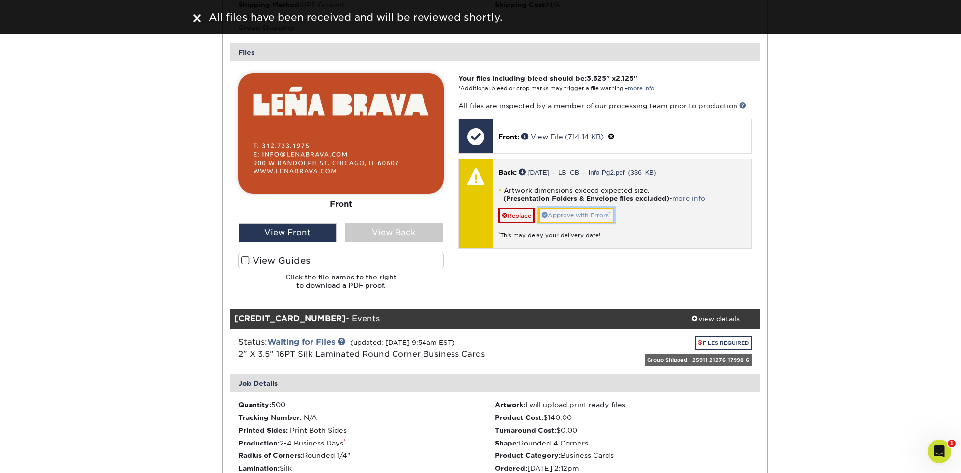
click at [587, 217] on link "Approve with Errors *" at bounding box center [576, 215] width 76 height 15
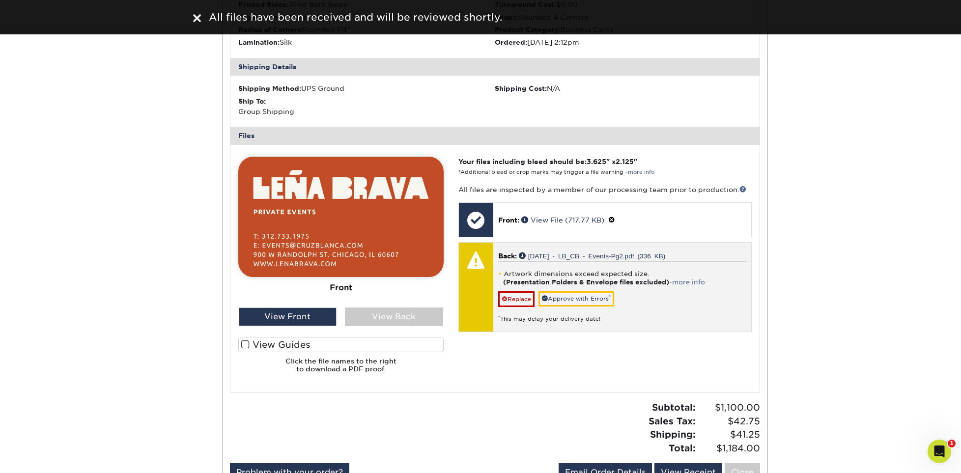
scroll to position [3878, 0]
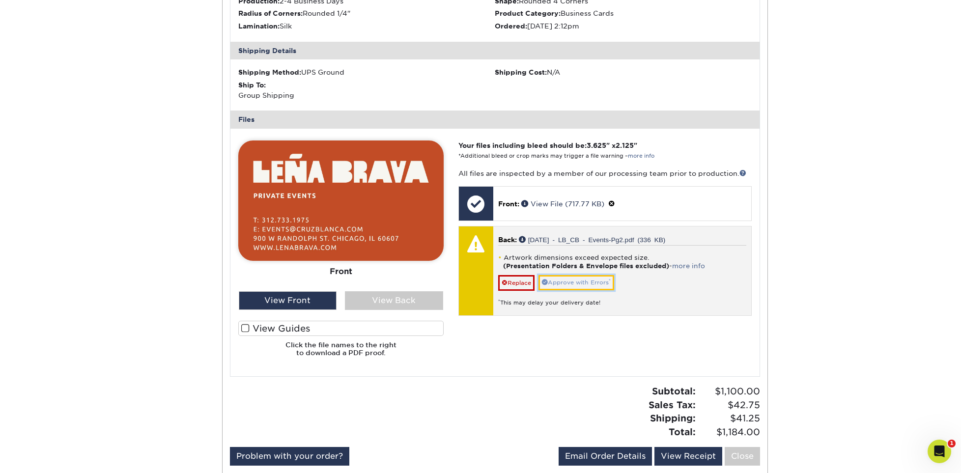
click at [588, 279] on link "Approve with Errors *" at bounding box center [576, 282] width 76 height 15
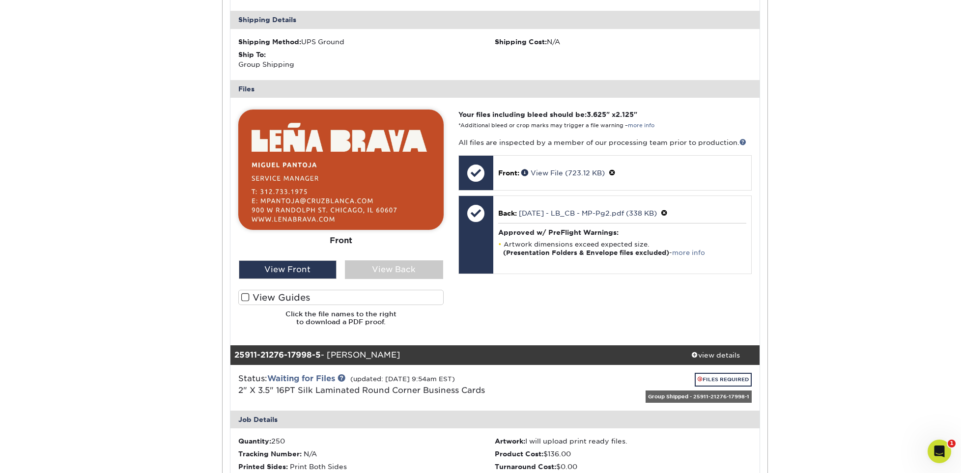
scroll to position [1766, 0]
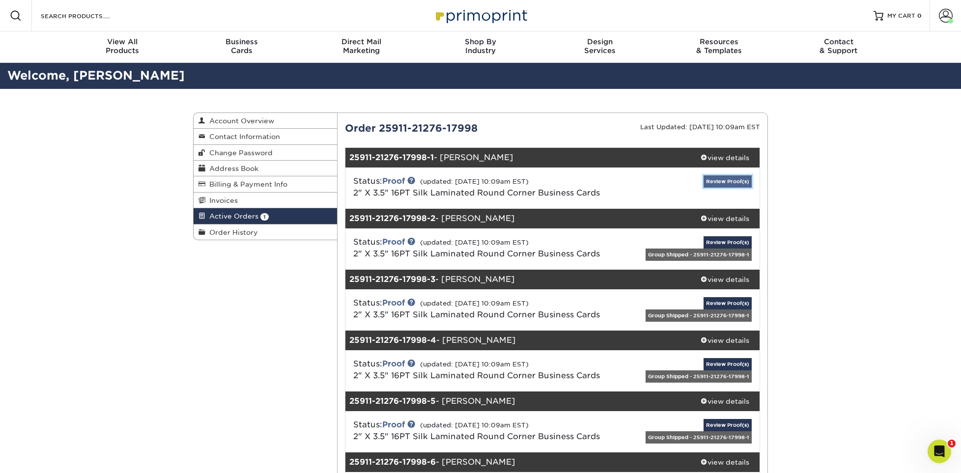
click at [730, 181] on link "Review Proof(s)" at bounding box center [727, 181] width 48 height 12
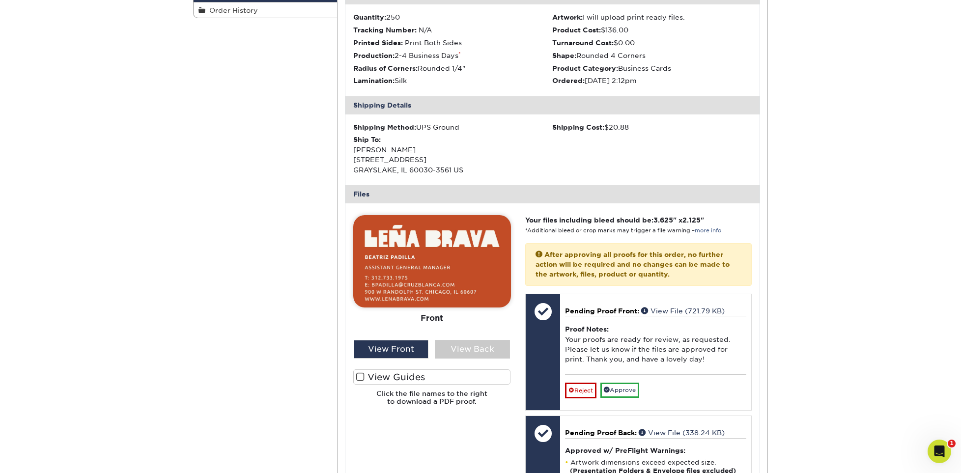
scroll to position [295, 0]
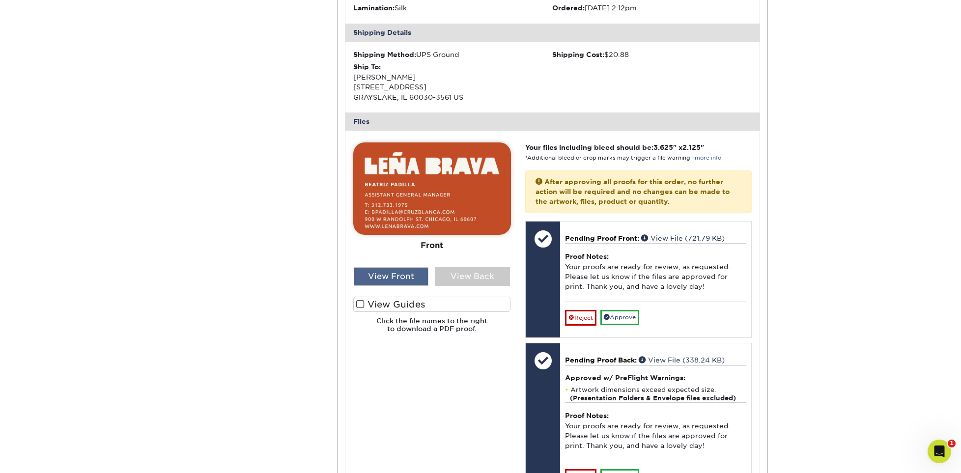
click at [398, 275] on div "View Front" at bounding box center [391, 276] width 75 height 19
click at [471, 273] on div "View Back" at bounding box center [472, 276] width 75 height 19
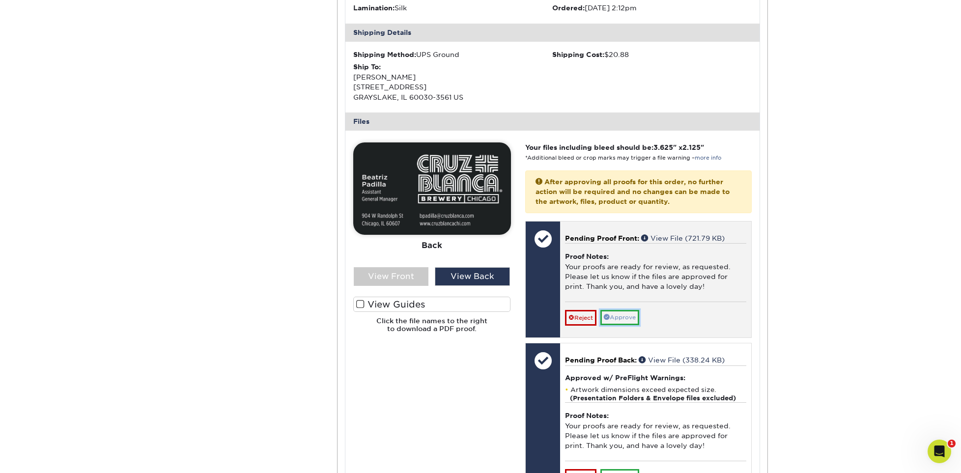
click at [621, 318] on link "Approve" at bounding box center [619, 317] width 39 height 15
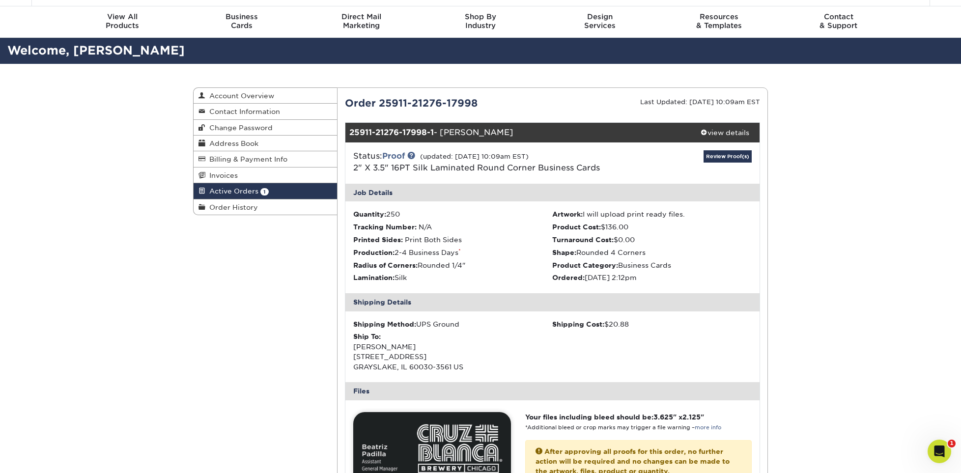
scroll to position [0, 0]
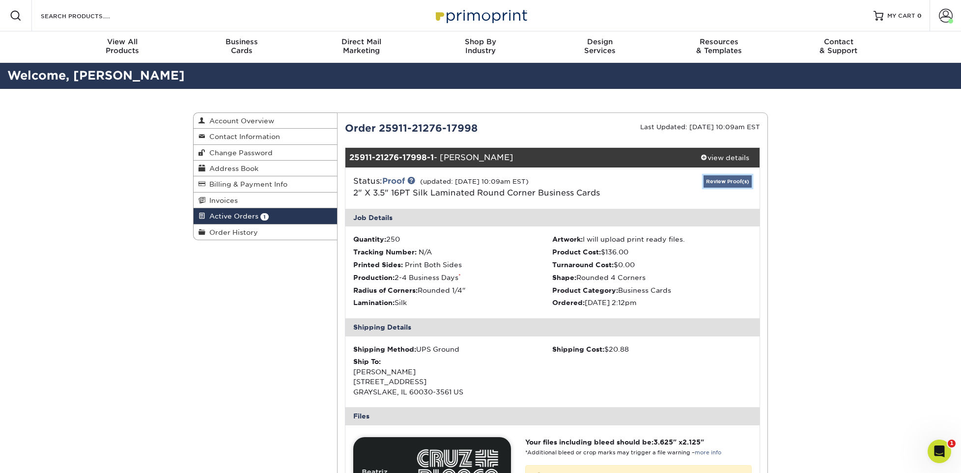
click at [733, 179] on link "Review Proof(s)" at bounding box center [727, 181] width 48 height 12
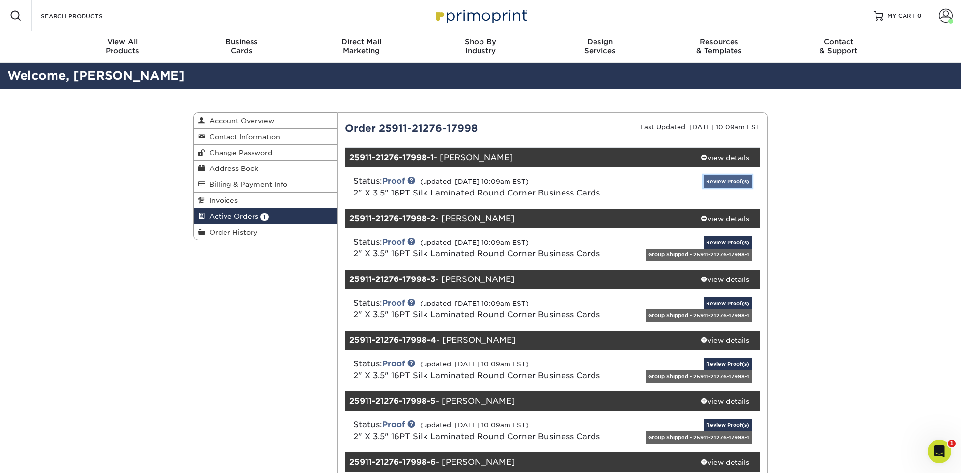
click at [721, 181] on link "Review Proof(s)" at bounding box center [727, 181] width 48 height 12
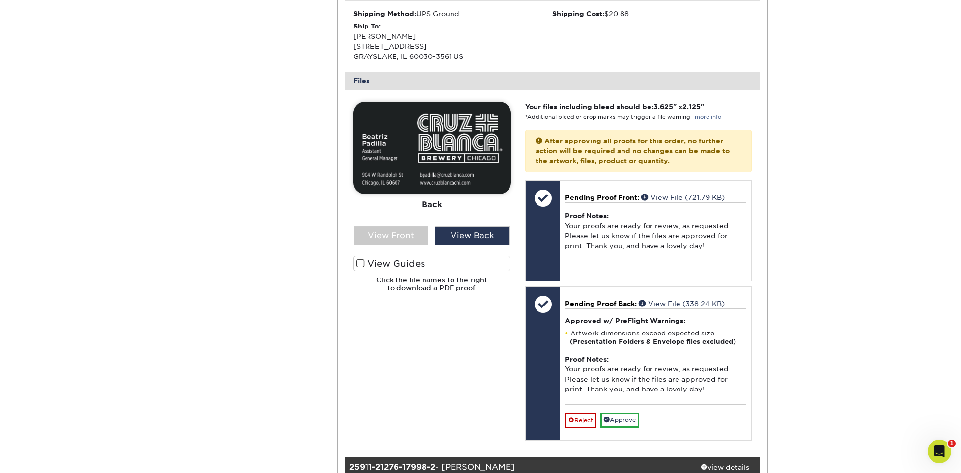
scroll to position [344, 0]
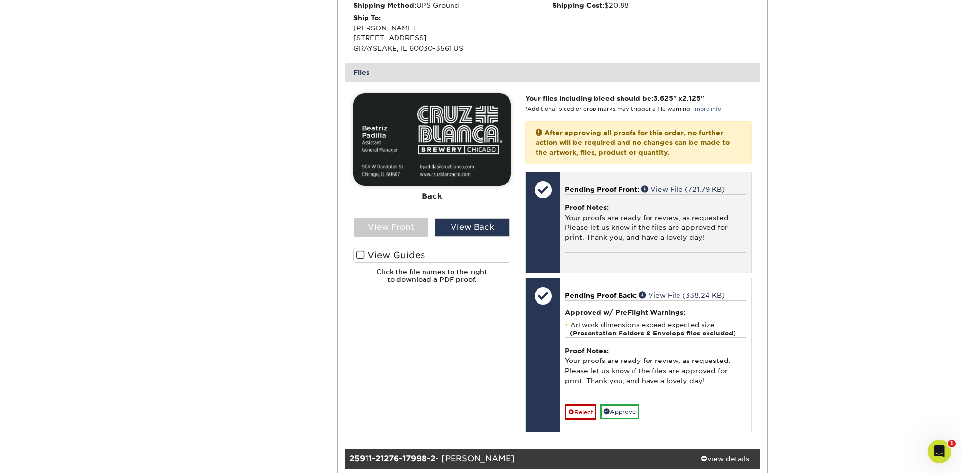
click at [600, 213] on div "Proof Notes: Your proofs are ready for review, as requested. Please let us know…" at bounding box center [655, 223] width 181 height 58
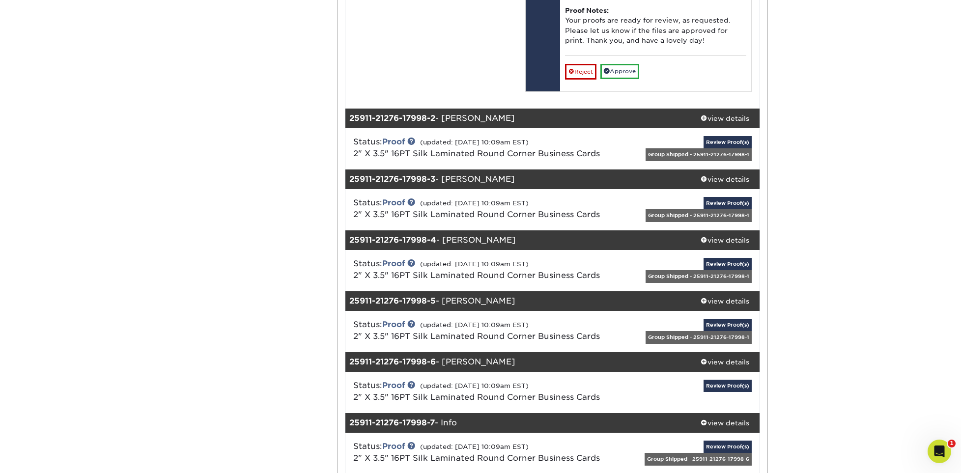
scroll to position [688, 0]
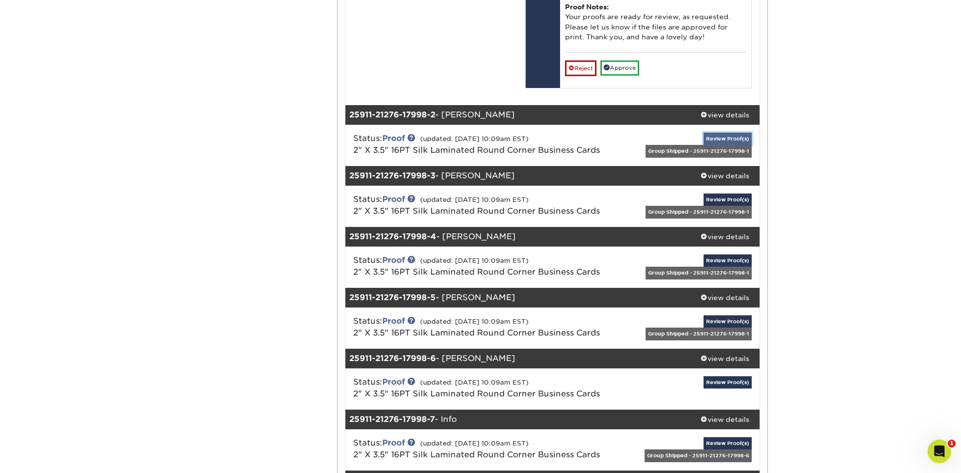
click at [736, 139] on link "Review Proof(s)" at bounding box center [727, 139] width 48 height 12
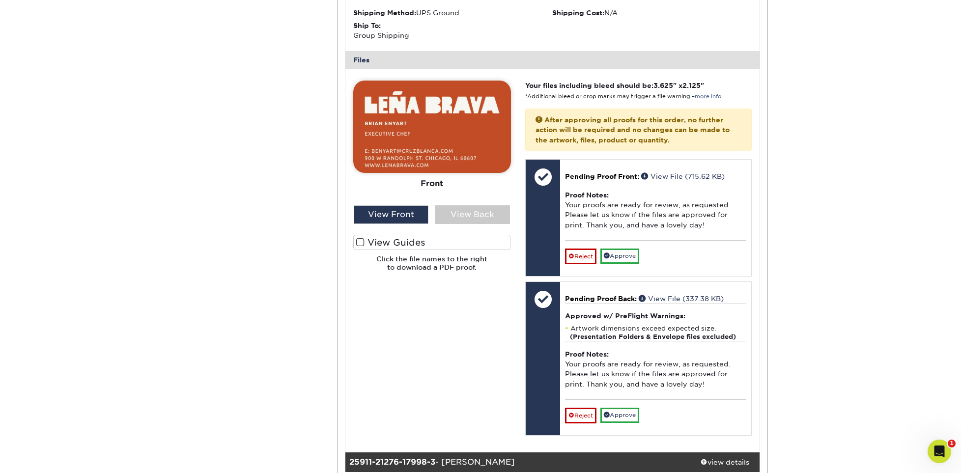
scroll to position [982, 0]
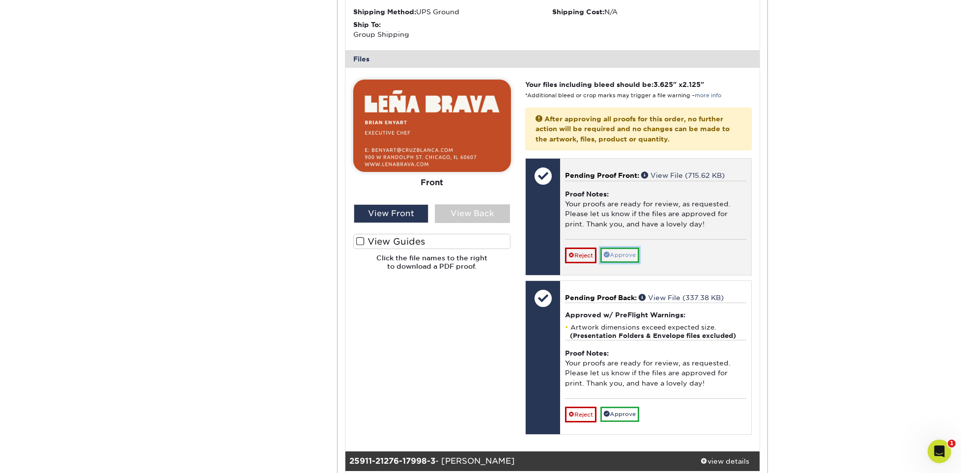
click at [618, 255] on link "Approve" at bounding box center [619, 255] width 39 height 15
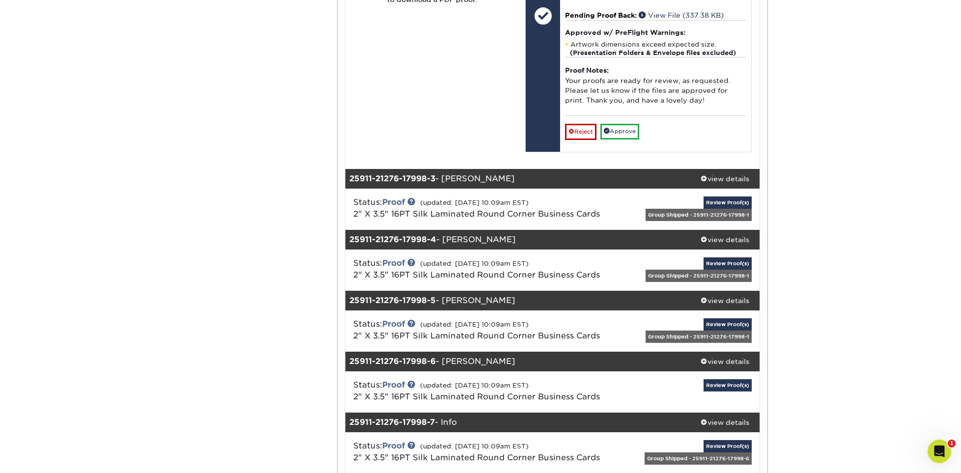
scroll to position [1277, 0]
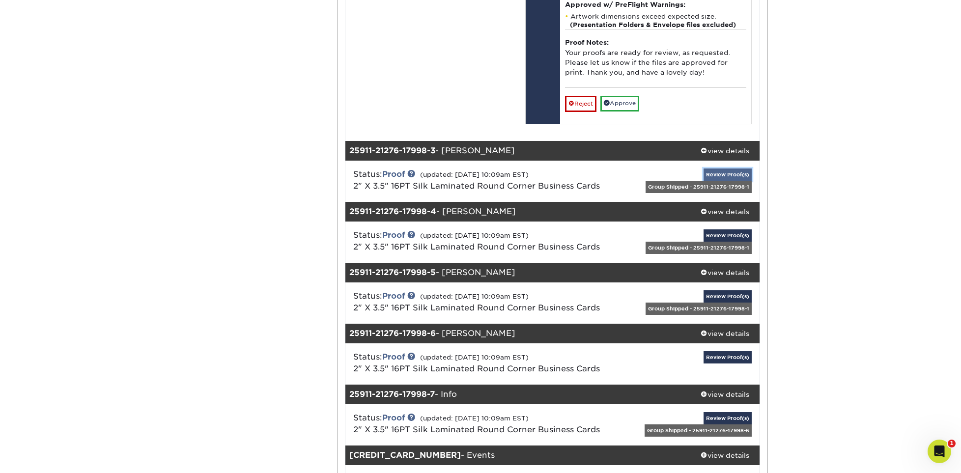
click at [718, 173] on link "Review Proof(s)" at bounding box center [727, 174] width 48 height 12
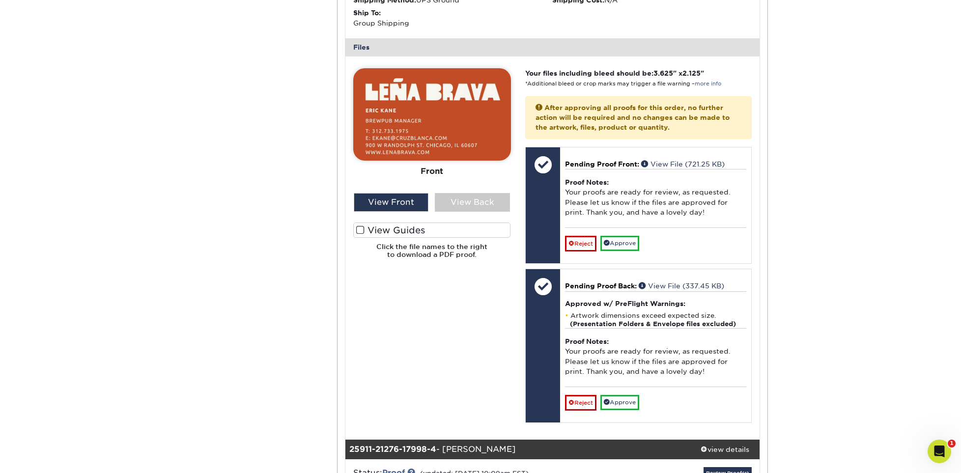
scroll to position [1621, 0]
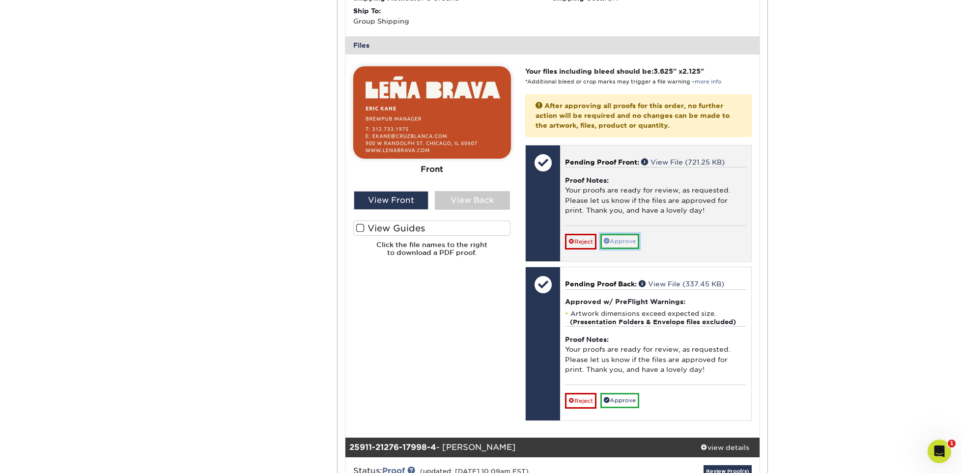
click at [635, 239] on link "Approve" at bounding box center [619, 241] width 39 height 15
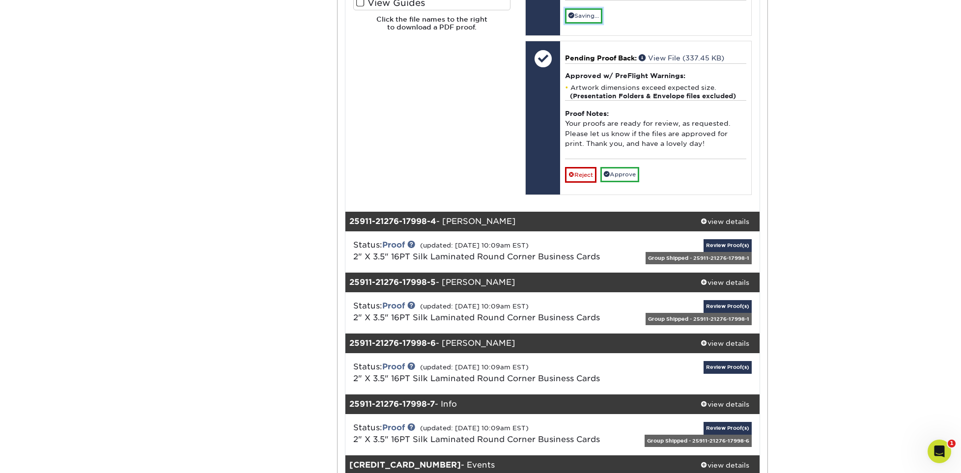
scroll to position [1866, 0]
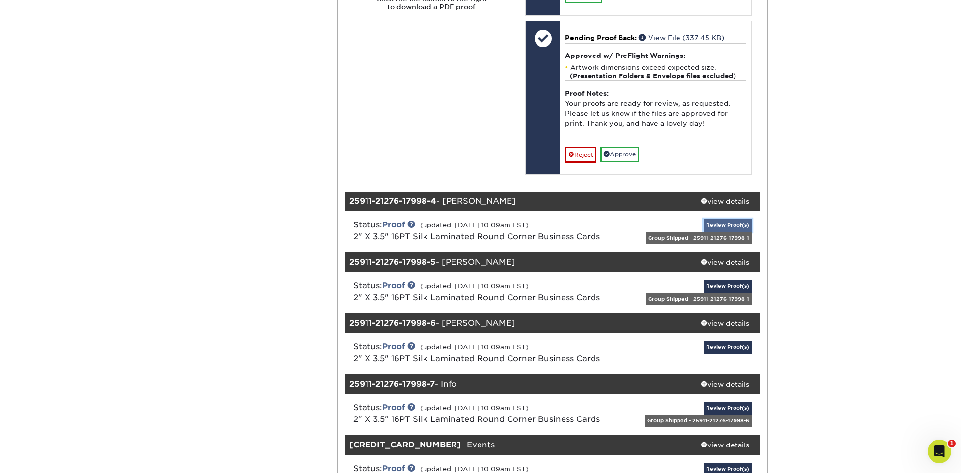
click at [734, 225] on link "Review Proof(s)" at bounding box center [727, 225] width 48 height 12
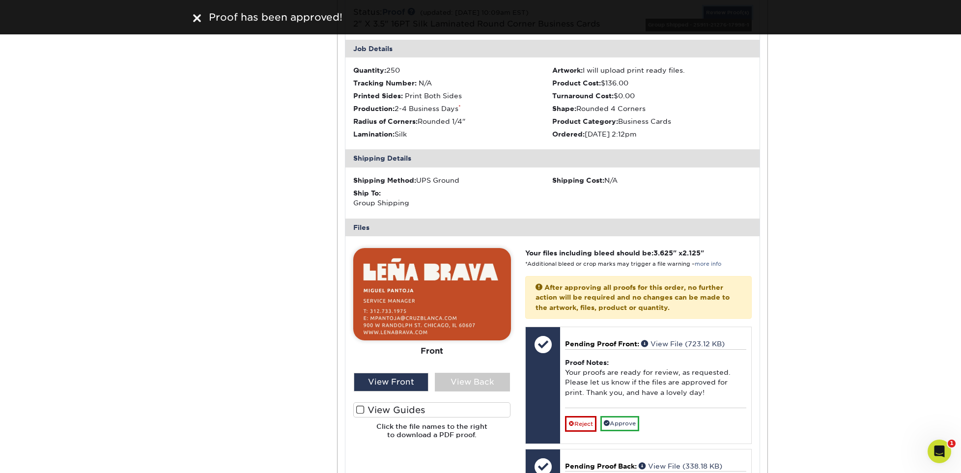
scroll to position [2112, 0]
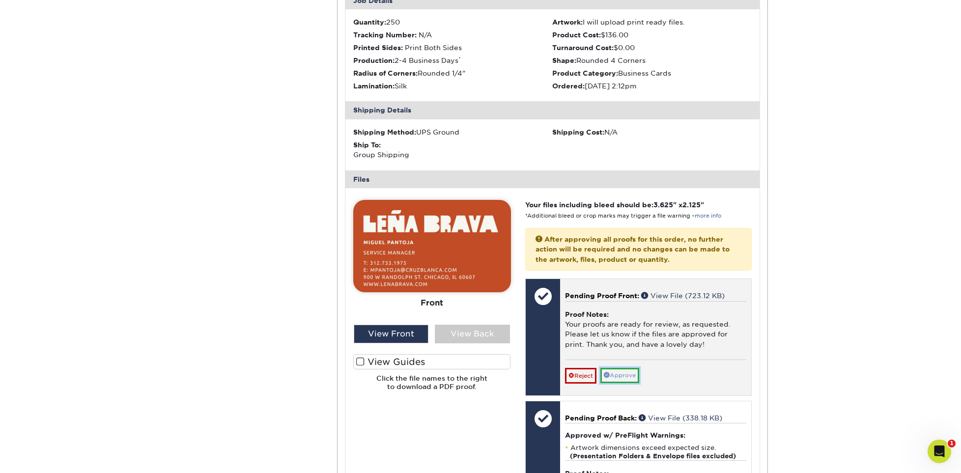
click at [625, 373] on link "Approve" at bounding box center [619, 375] width 39 height 15
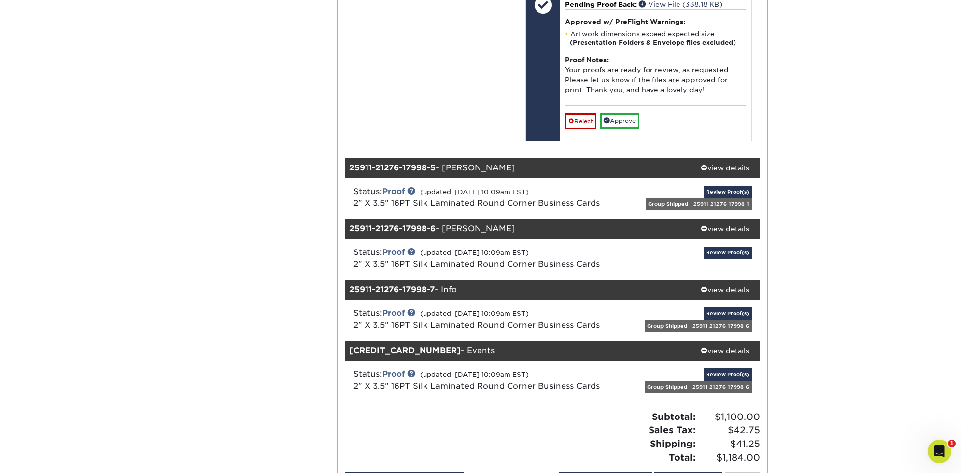
scroll to position [2554, 0]
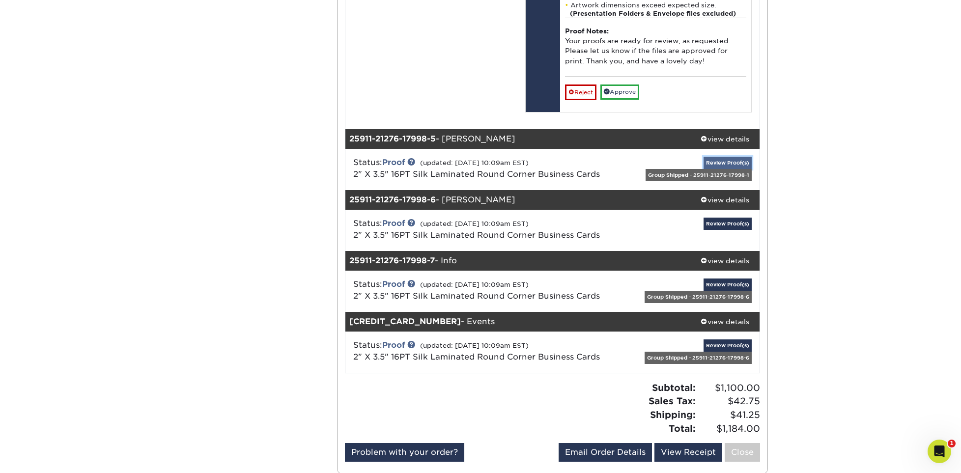
click at [736, 162] on link "Review Proof(s)" at bounding box center [727, 163] width 48 height 12
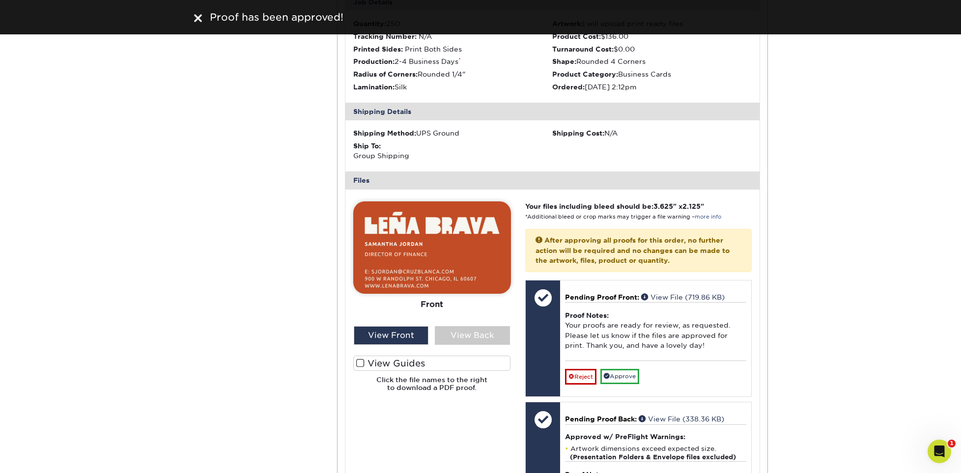
scroll to position [2799, 0]
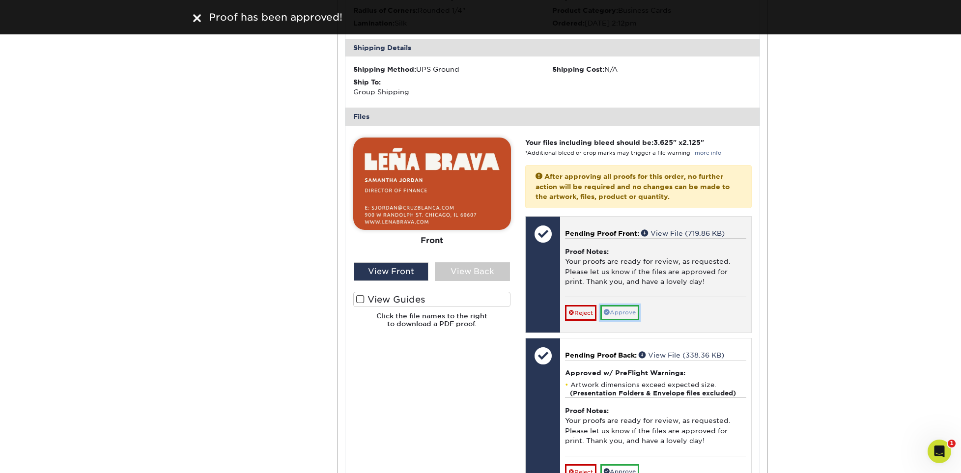
click at [625, 314] on link "Approve" at bounding box center [619, 312] width 39 height 15
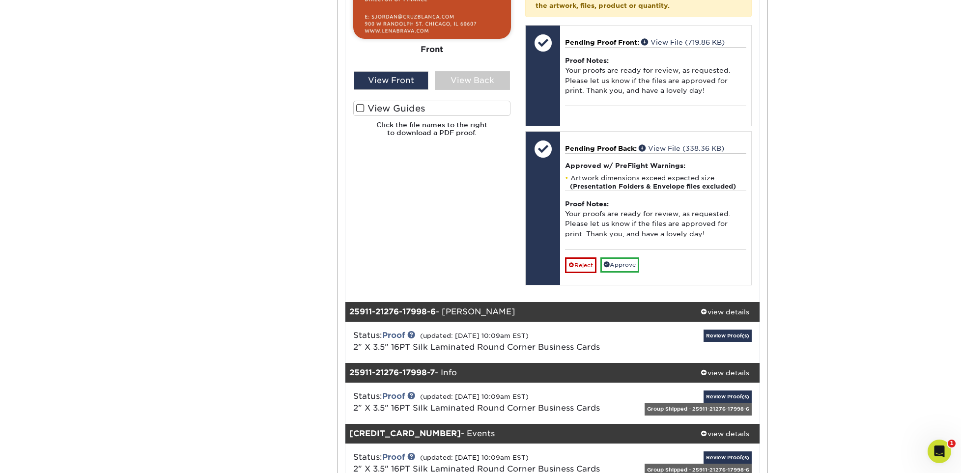
scroll to position [3045, 0]
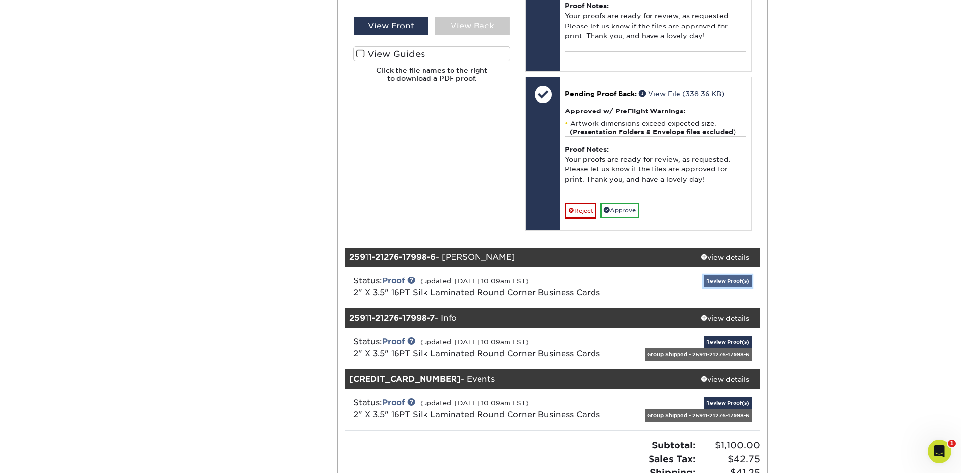
click at [720, 282] on link "Review Proof(s)" at bounding box center [727, 281] width 48 height 12
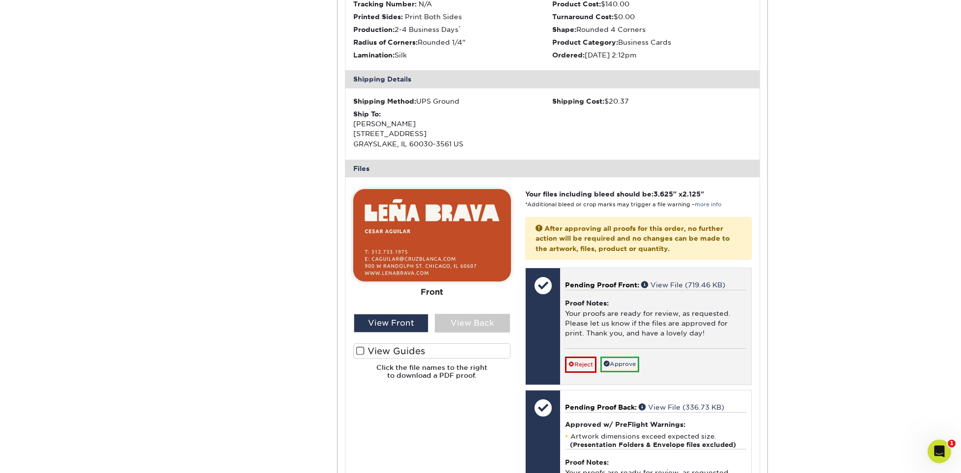
scroll to position [3438, 0]
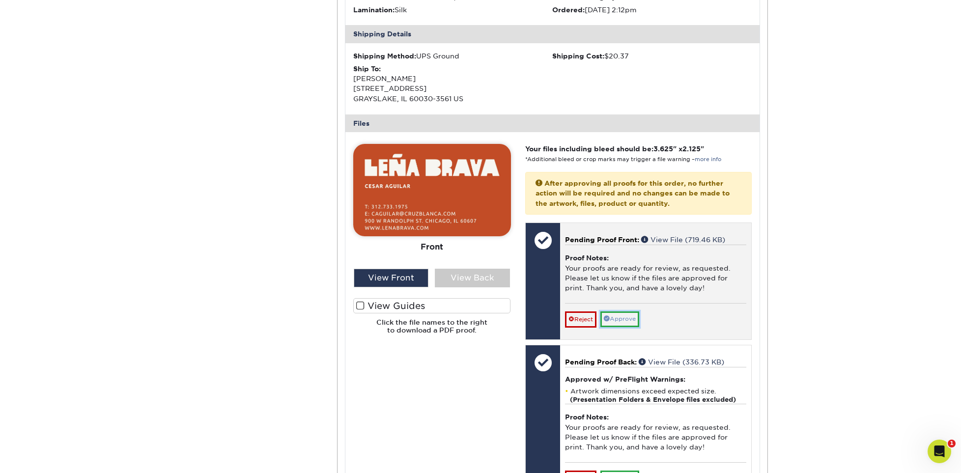
click at [631, 314] on link "Approve" at bounding box center [619, 318] width 39 height 15
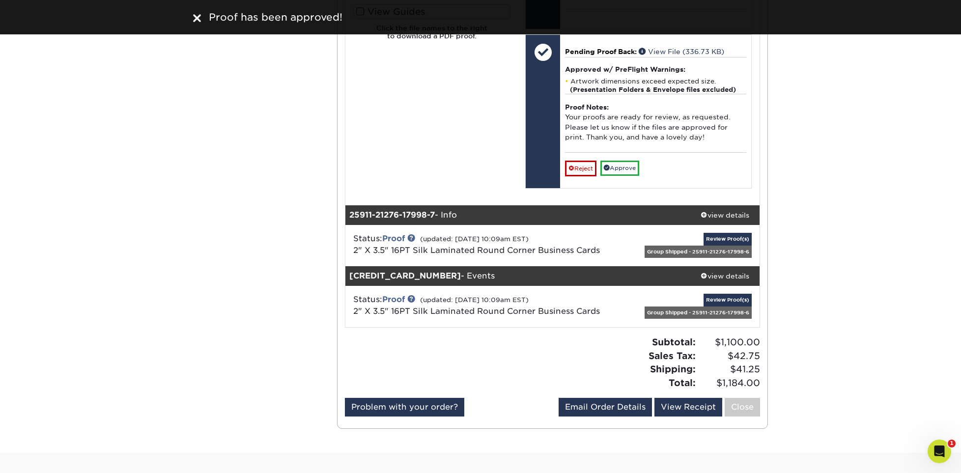
scroll to position [3732, 0]
click at [721, 234] on link "Review Proof(s)" at bounding box center [727, 238] width 48 height 12
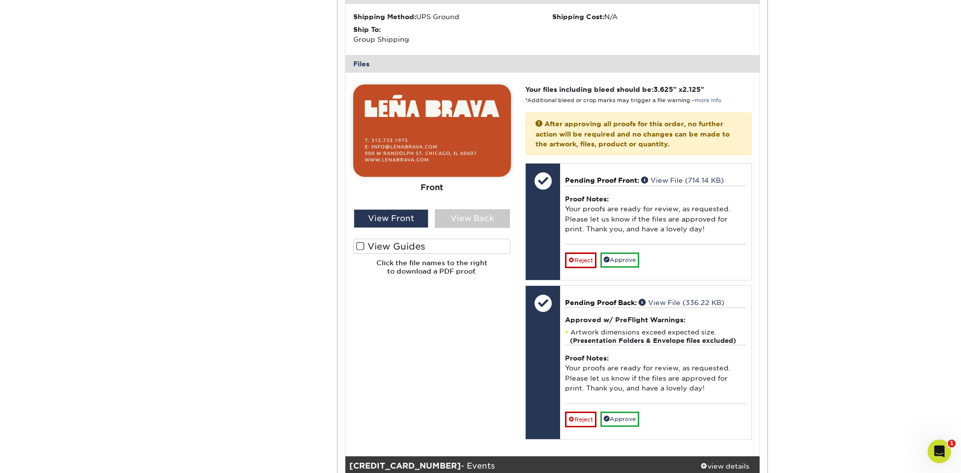
scroll to position [4125, 0]
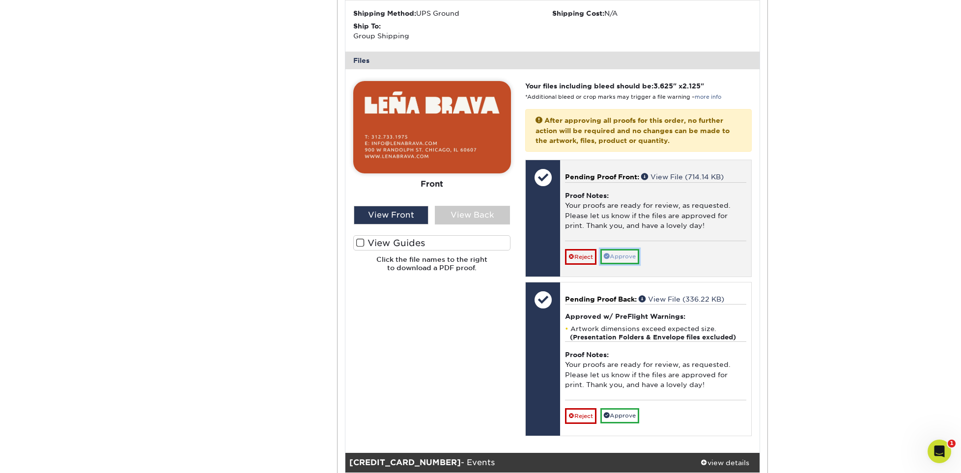
click at [630, 254] on link "Approve" at bounding box center [619, 256] width 39 height 15
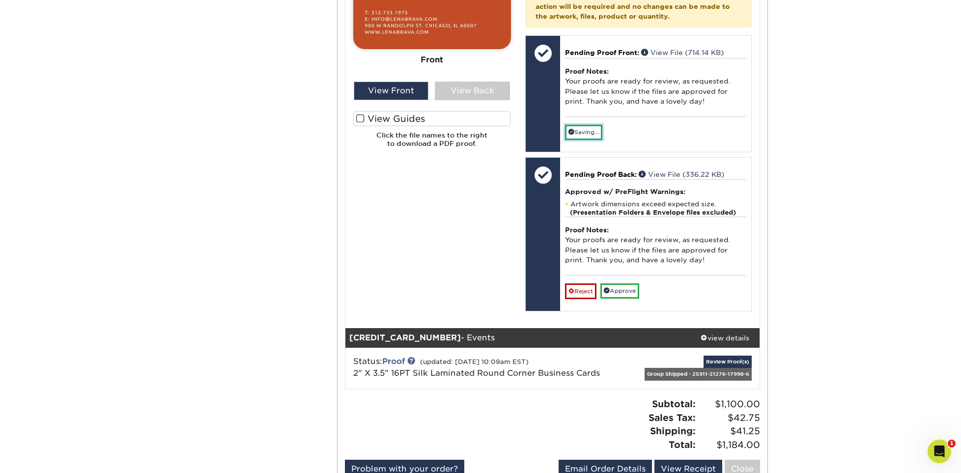
scroll to position [4371, 0]
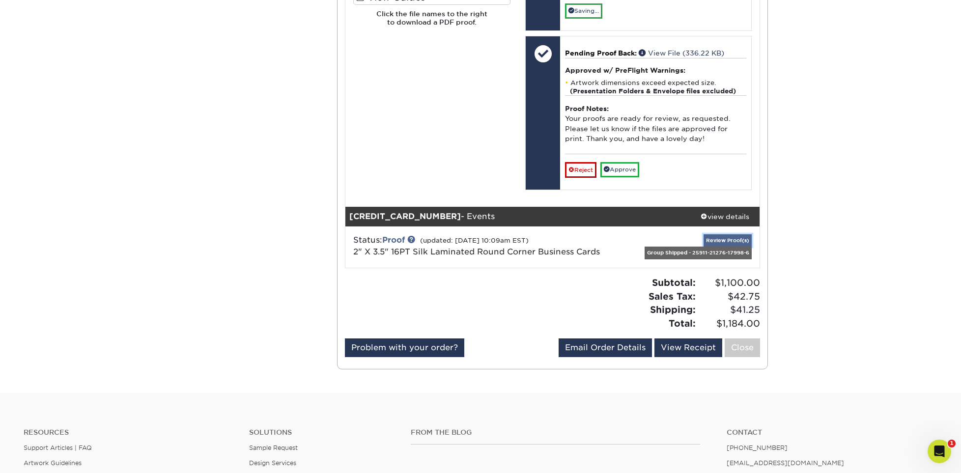
click at [739, 242] on link "Review Proof(s)" at bounding box center [727, 240] width 48 height 12
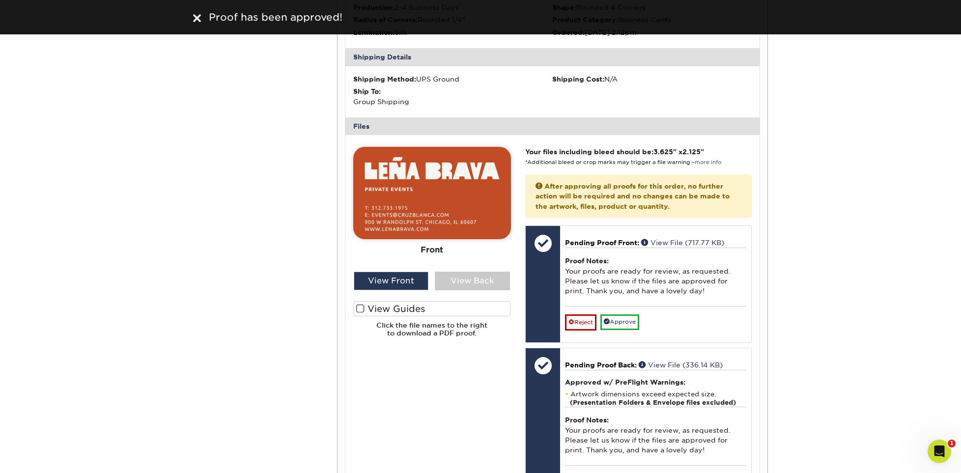
scroll to position [4764, 0]
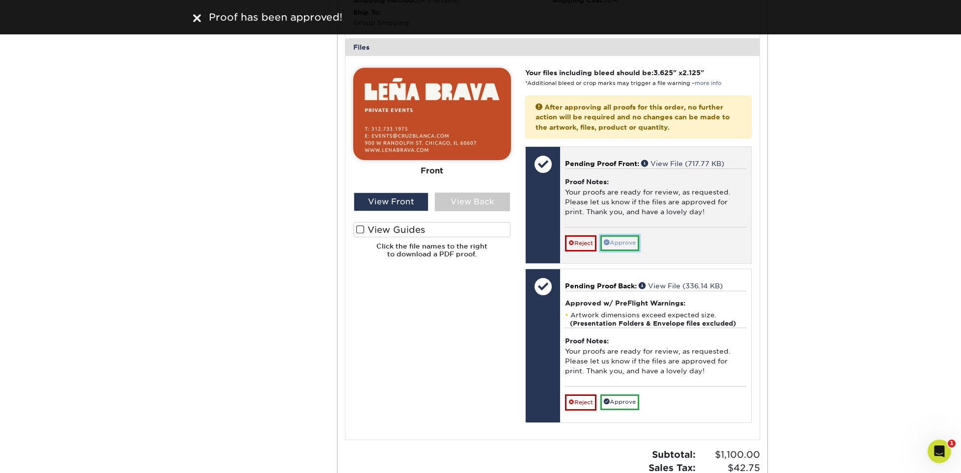
click at [620, 241] on link "Approve" at bounding box center [619, 242] width 39 height 15
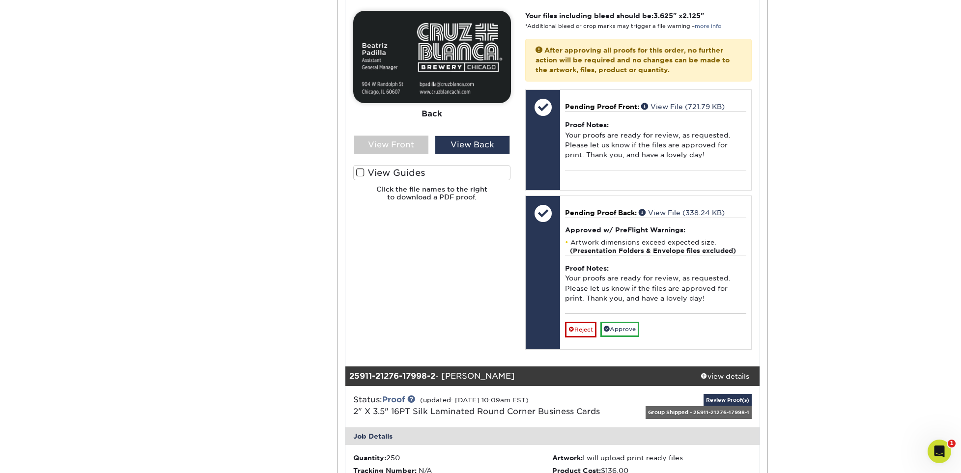
scroll to position [344, 0]
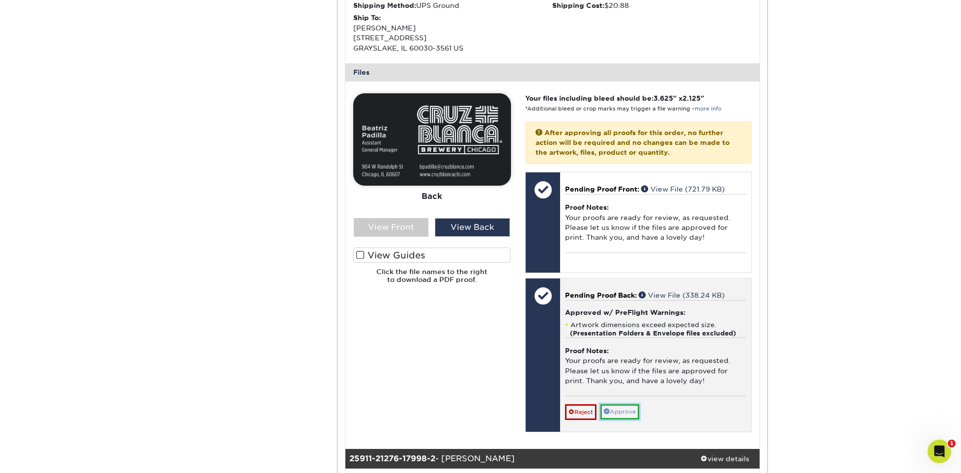
click at [625, 415] on link "Approve" at bounding box center [619, 411] width 39 height 15
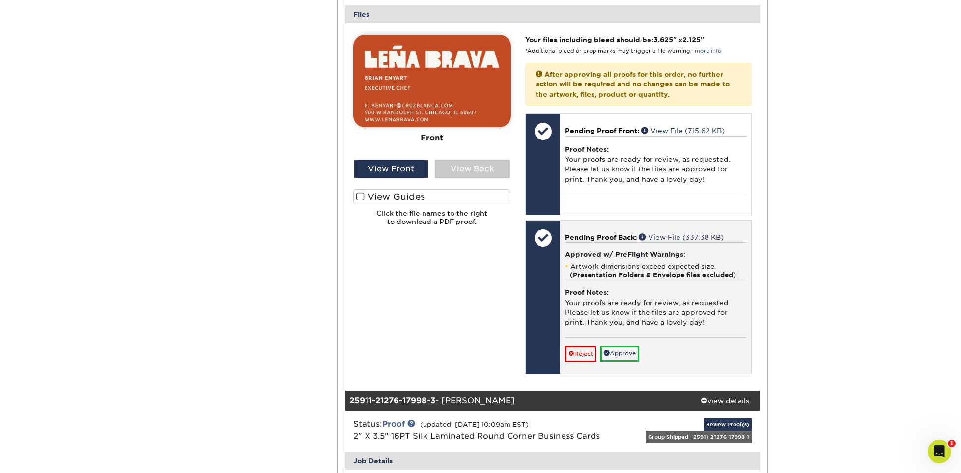
scroll to position [1031, 0]
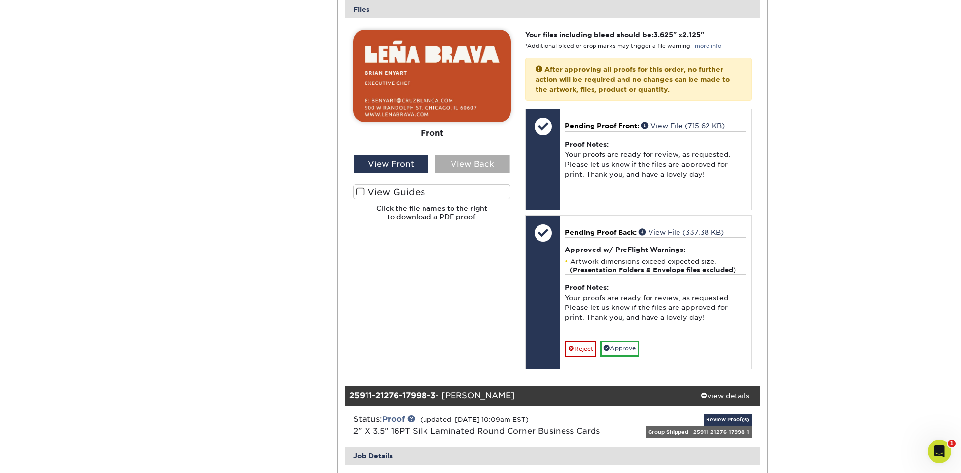
click at [466, 166] on div "View Back" at bounding box center [472, 164] width 75 height 19
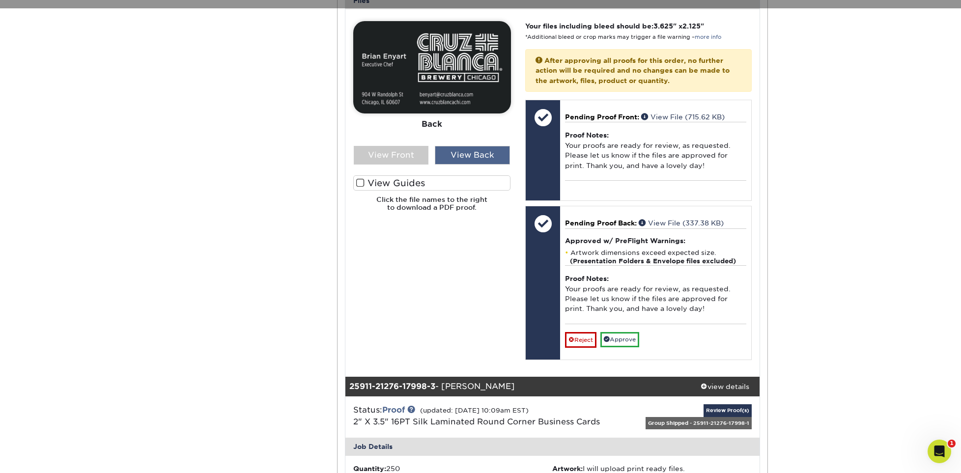
scroll to position [1016, 0]
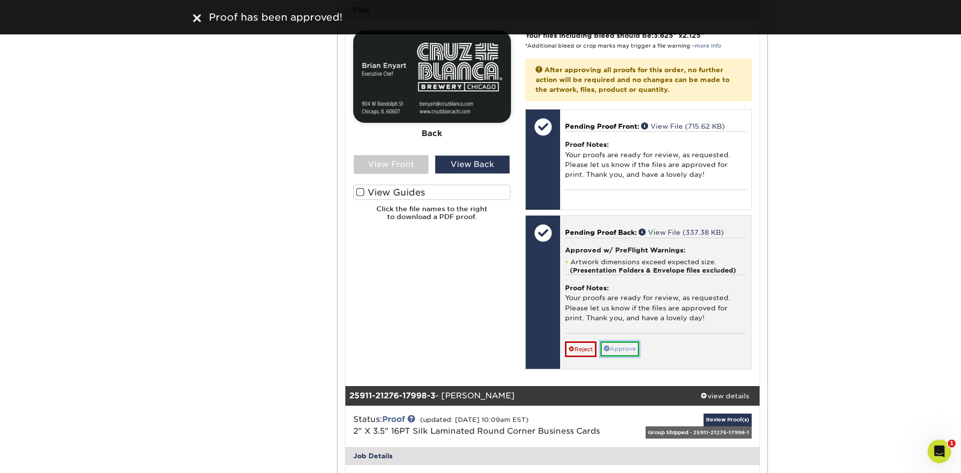
click at [620, 348] on link "Approve" at bounding box center [619, 348] width 39 height 15
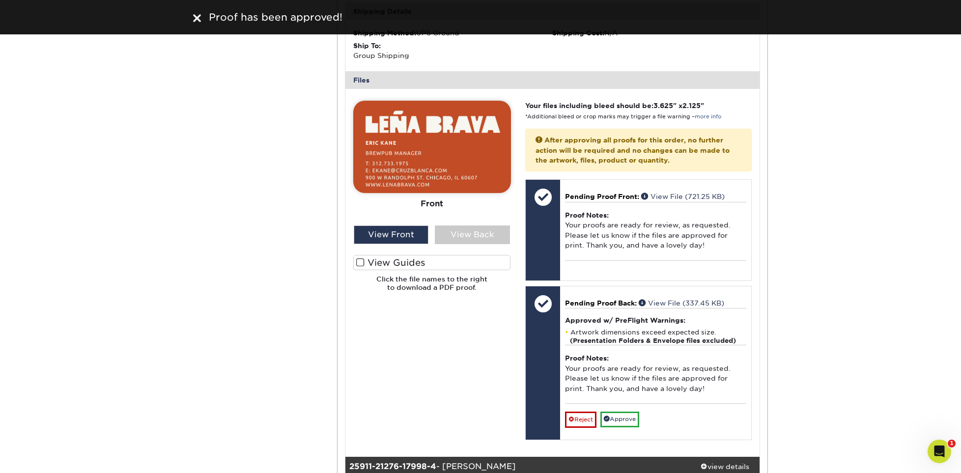
scroll to position [1605, 0]
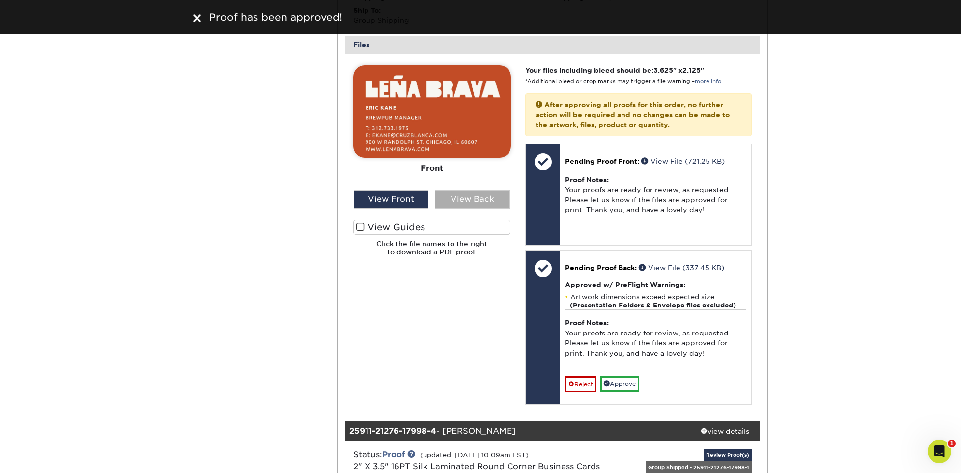
click at [490, 200] on div "View Back" at bounding box center [472, 199] width 75 height 19
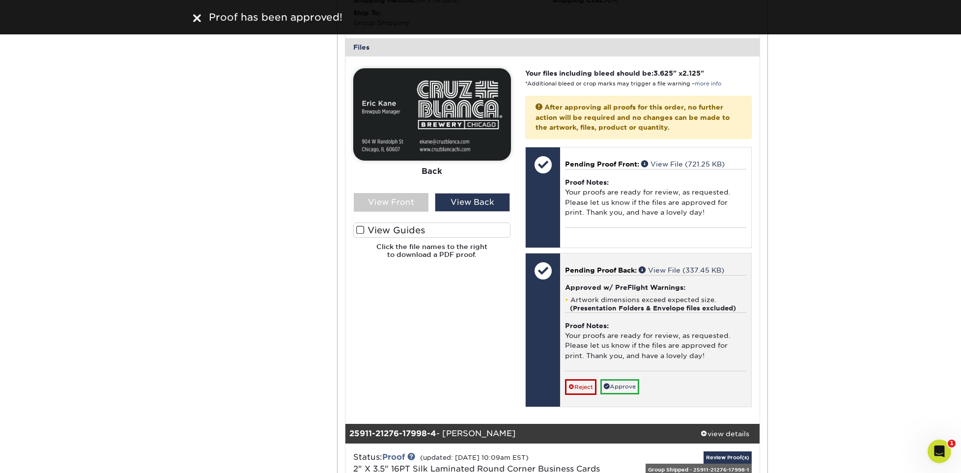
scroll to position [1590, 0]
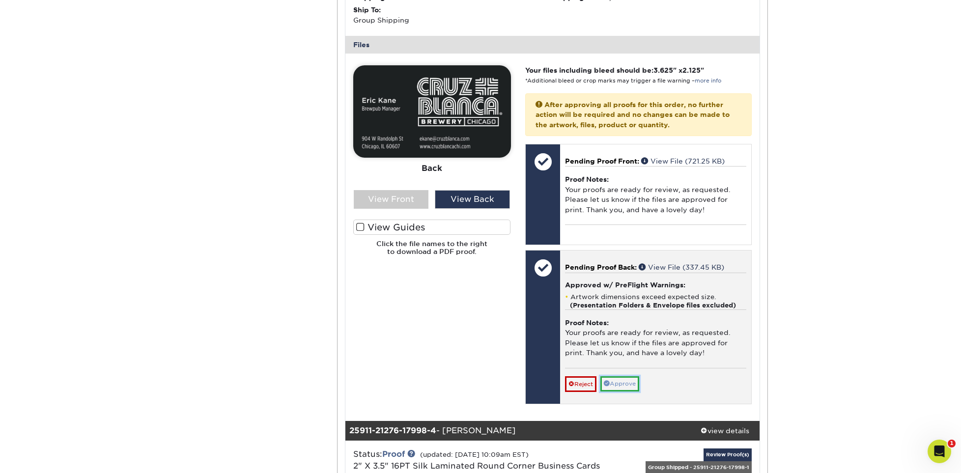
click at [624, 384] on link "Approve" at bounding box center [619, 383] width 39 height 15
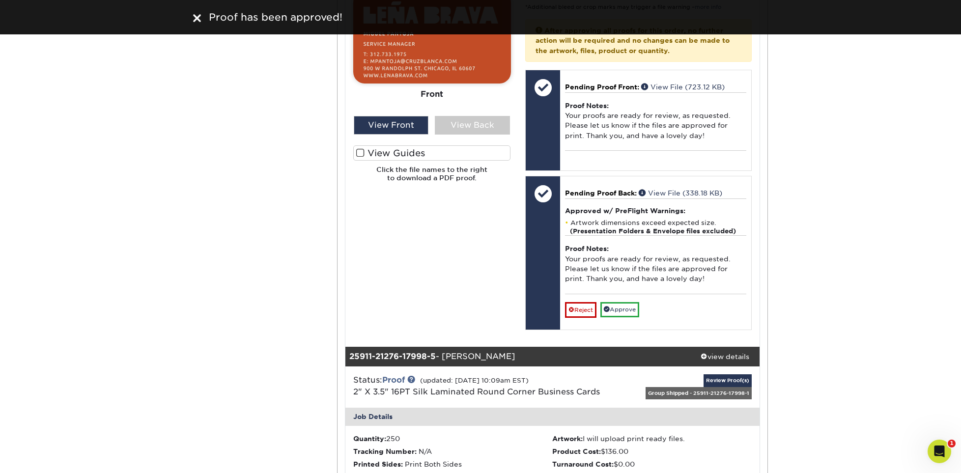
scroll to position [2277, 0]
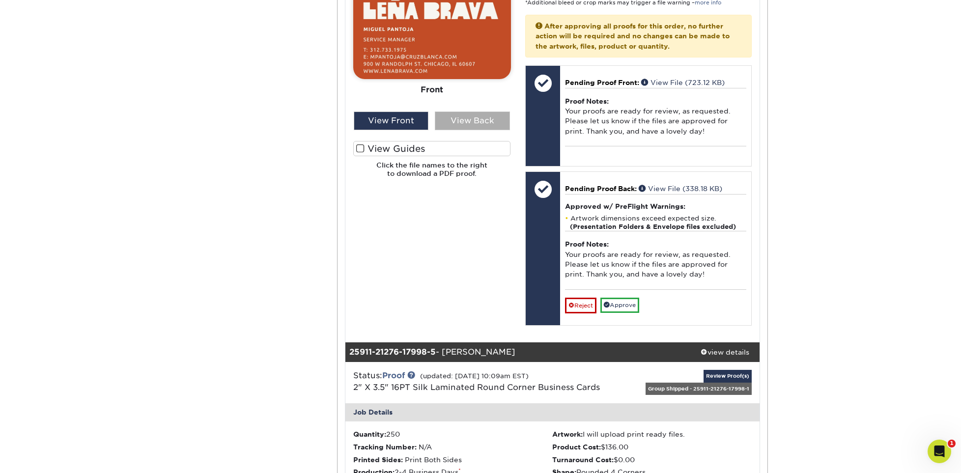
click at [470, 120] on div "View Back" at bounding box center [472, 120] width 75 height 19
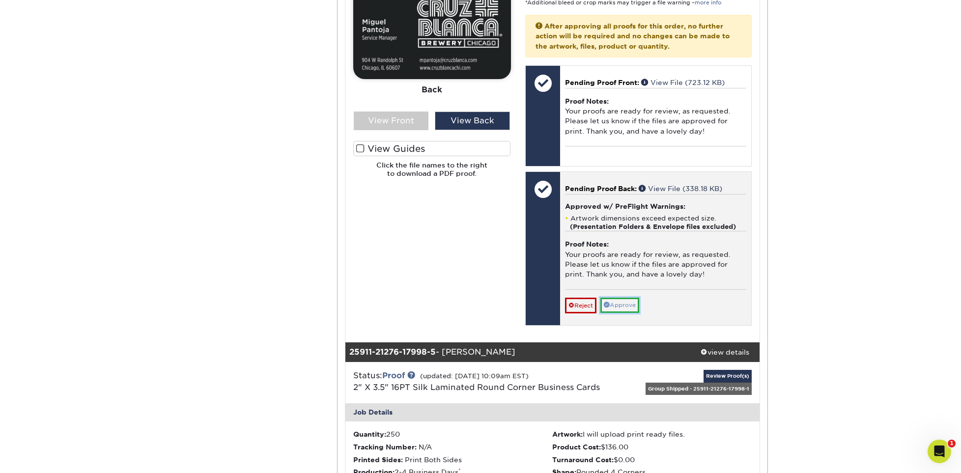
click at [611, 302] on link "Approve" at bounding box center [619, 305] width 39 height 15
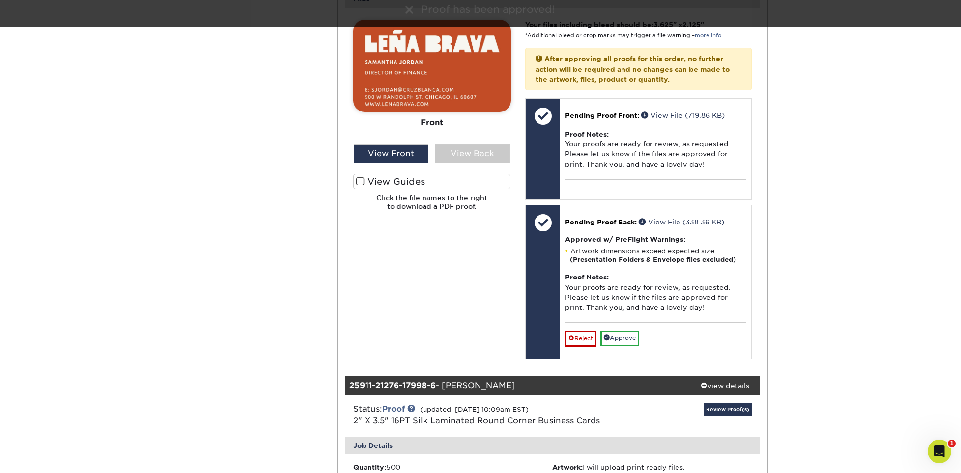
scroll to position [2854, 0]
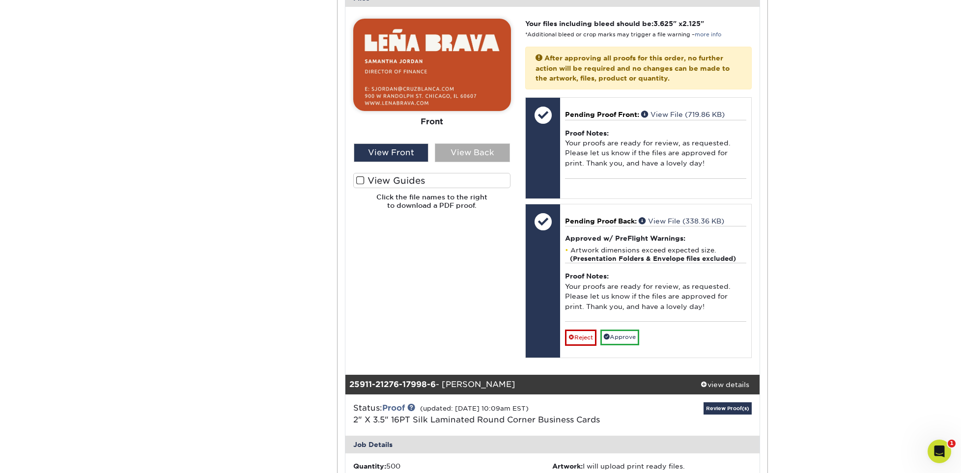
click at [483, 154] on div "View Back" at bounding box center [472, 152] width 75 height 19
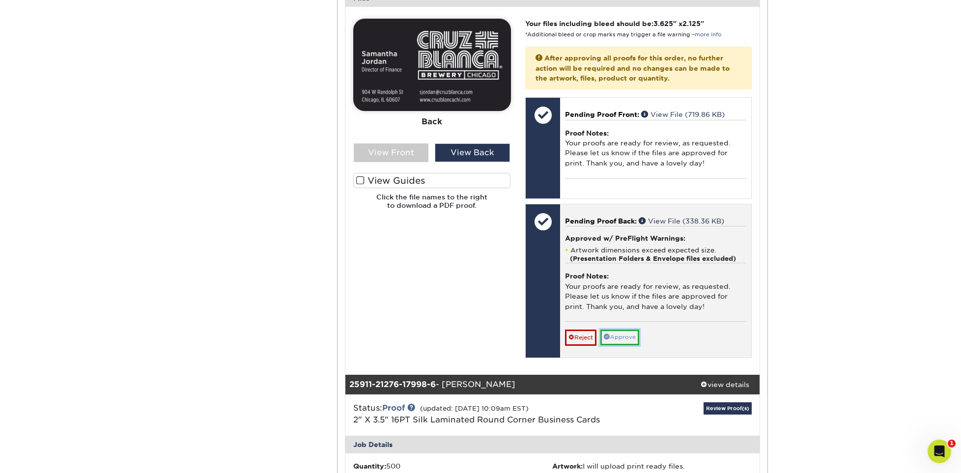
click at [628, 333] on link "Approve" at bounding box center [619, 337] width 39 height 15
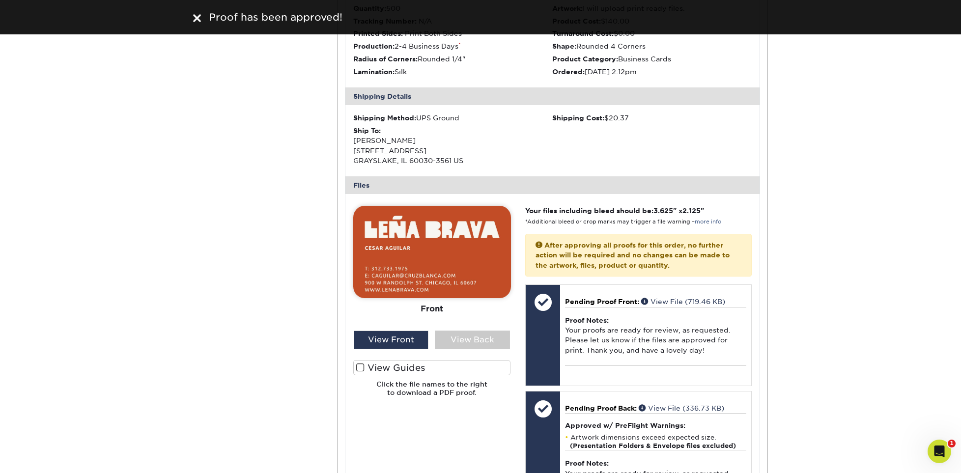
scroll to position [3444, 0]
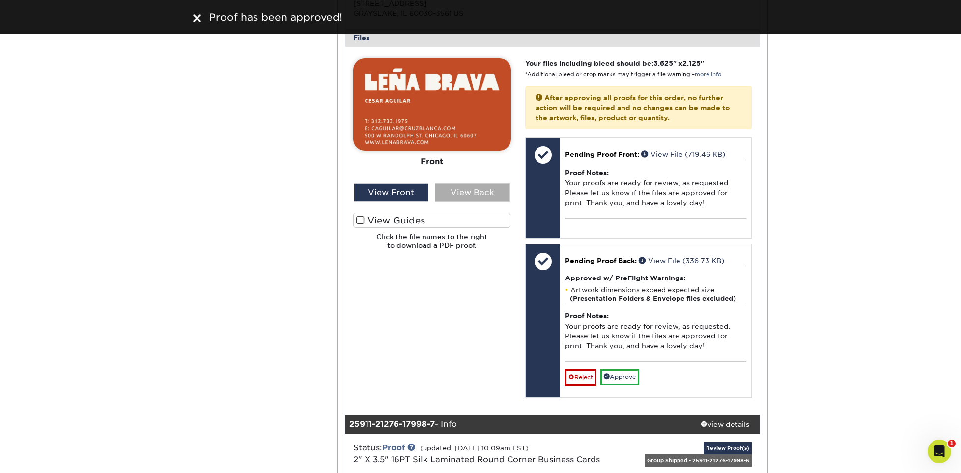
click at [479, 190] on div "View Back" at bounding box center [472, 192] width 75 height 19
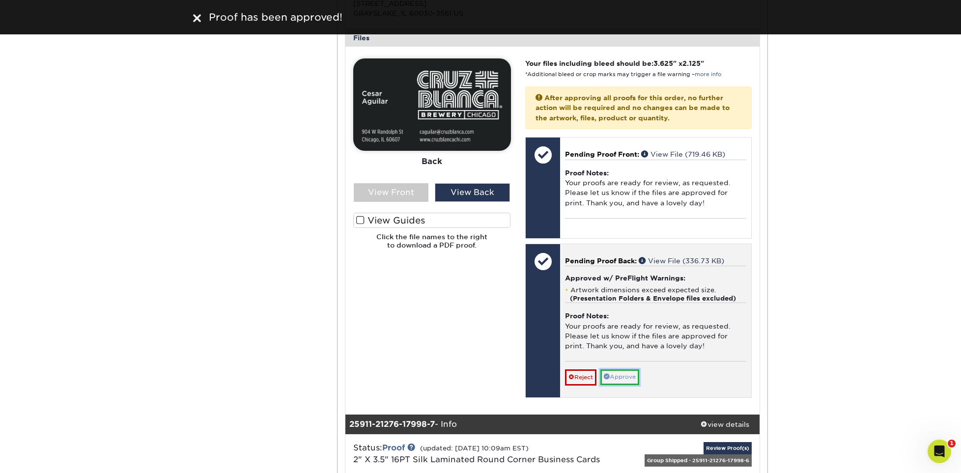
click at [628, 374] on link "Approve" at bounding box center [619, 376] width 39 height 15
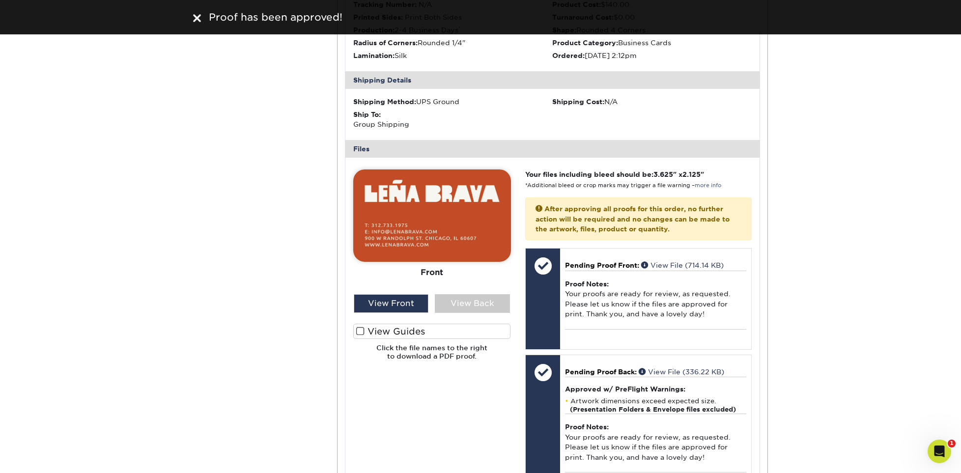
scroll to position [3984, 0]
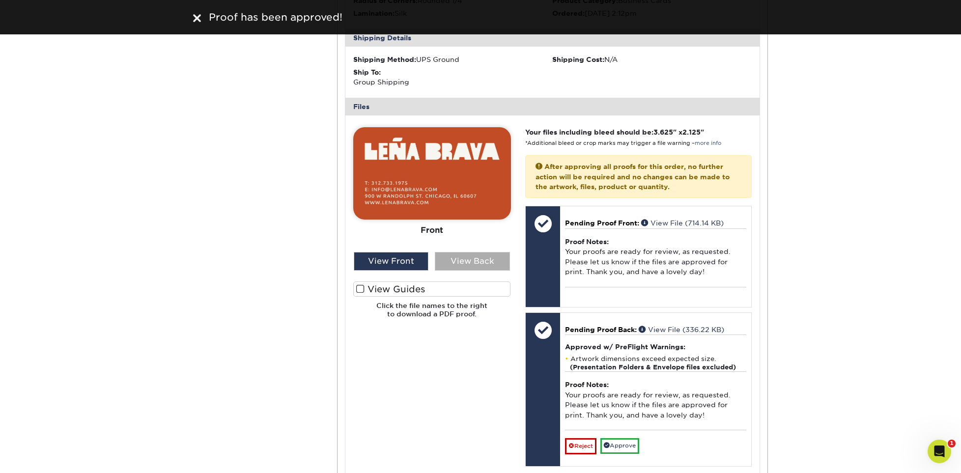
click at [485, 265] on div "View Back" at bounding box center [472, 261] width 75 height 19
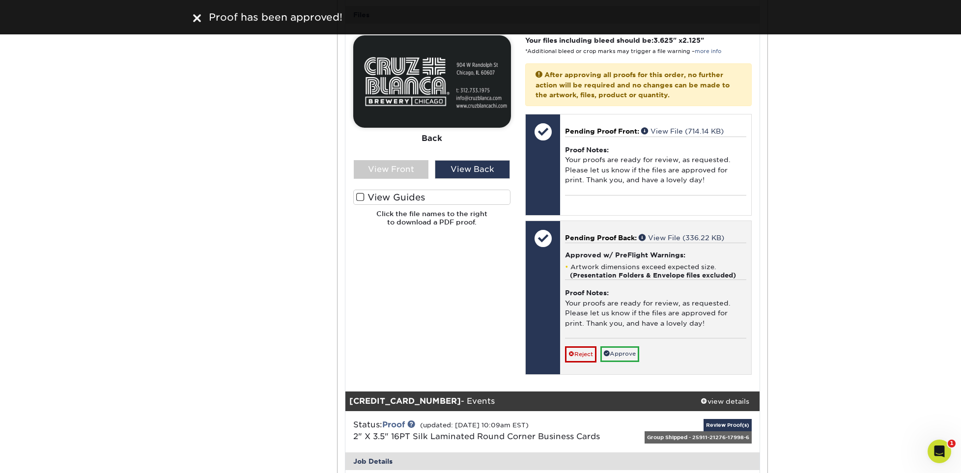
scroll to position [4082, 0]
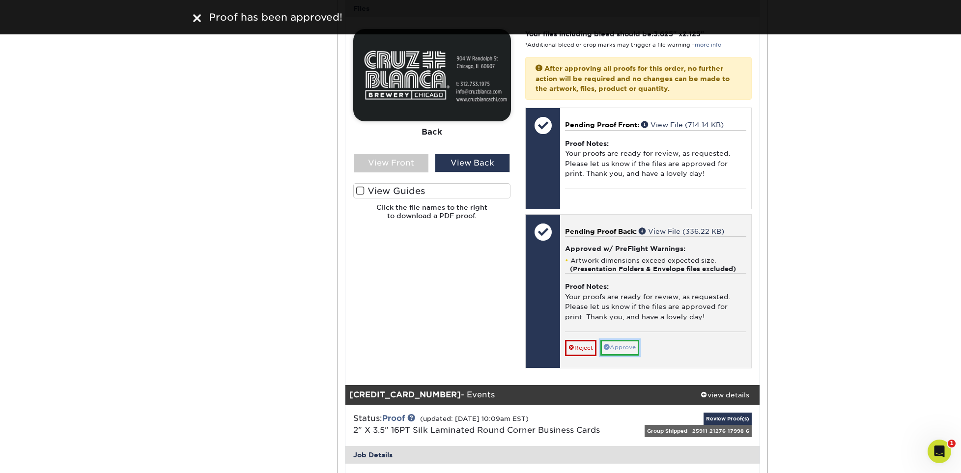
click at [627, 346] on link "Approve" at bounding box center [619, 347] width 39 height 15
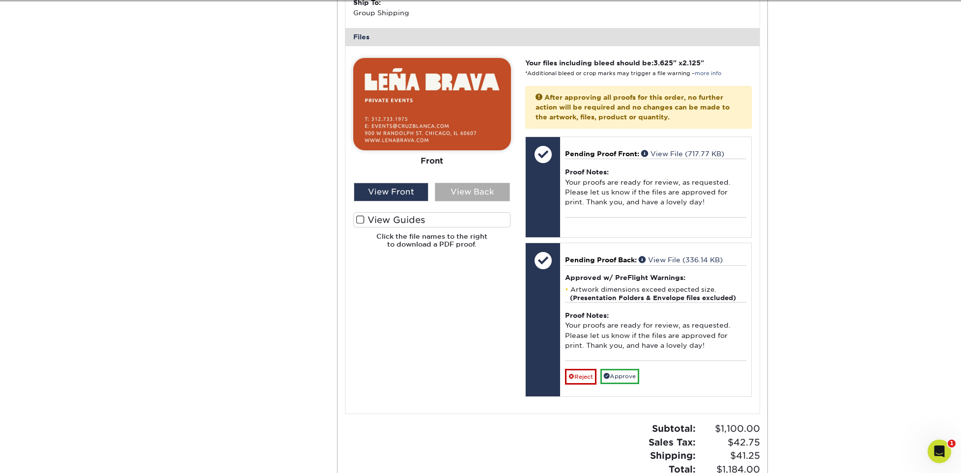
click at [477, 195] on div "View Back" at bounding box center [472, 192] width 75 height 19
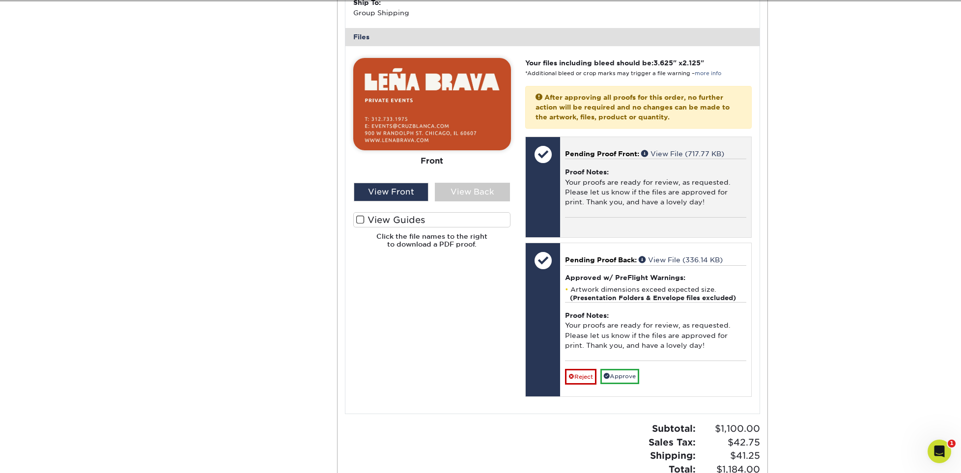
scroll to position [4656, 0]
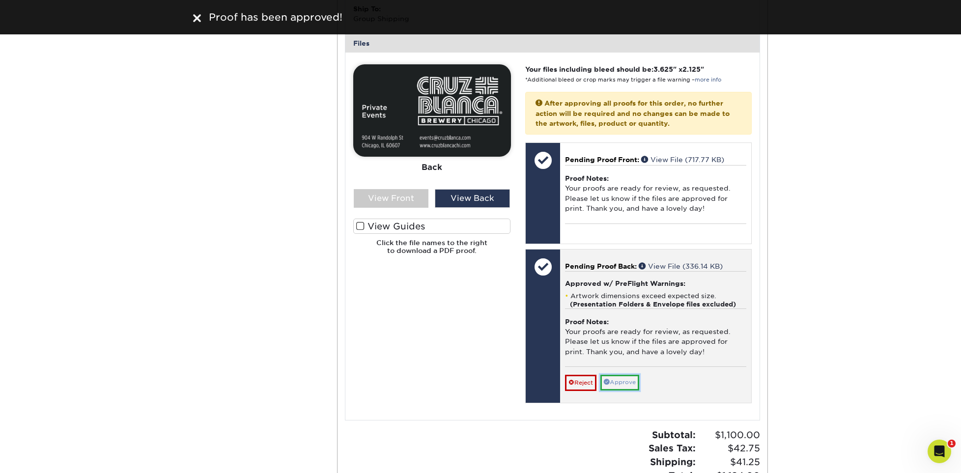
click at [627, 379] on link "Approve" at bounding box center [619, 382] width 39 height 15
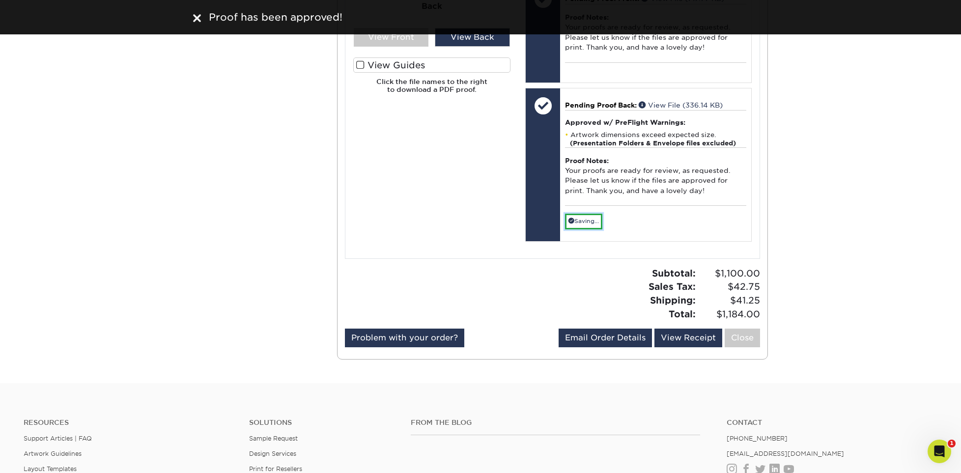
scroll to position [4803, 0]
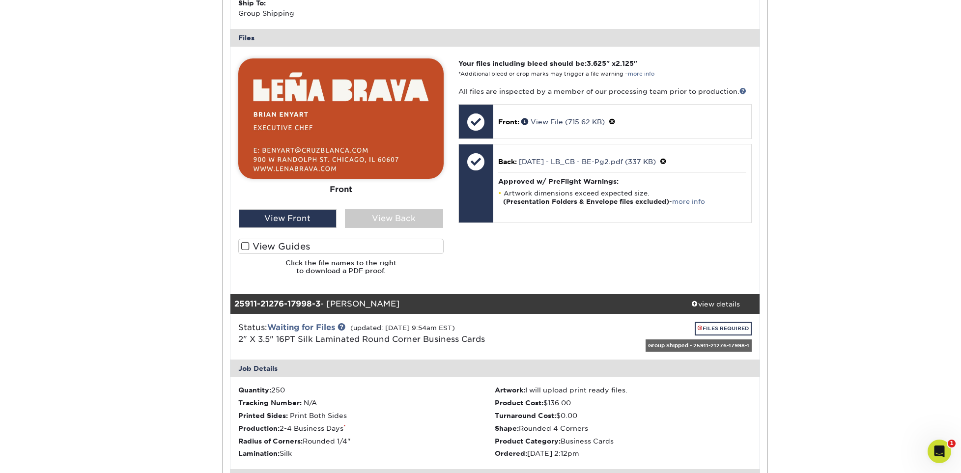
scroll to position [882, 0]
